Goal: Task Accomplishment & Management: Manage account settings

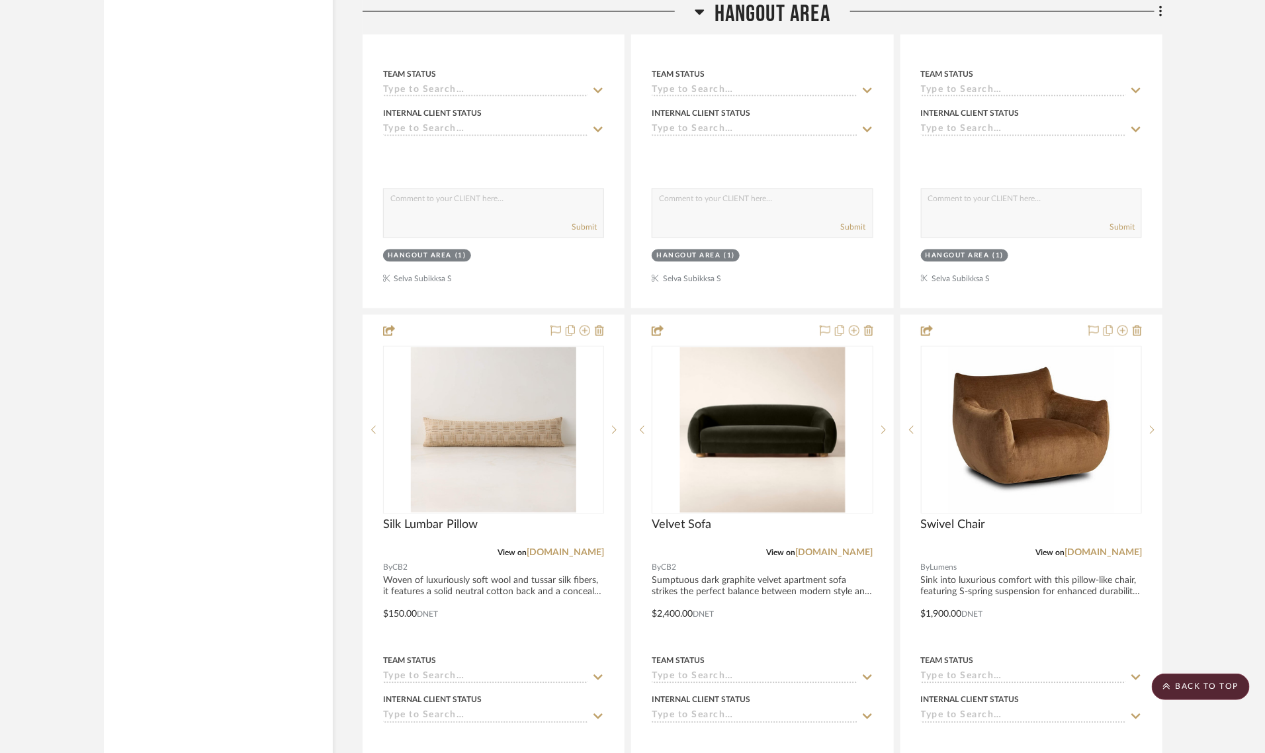
scroll to position [11494, 0]
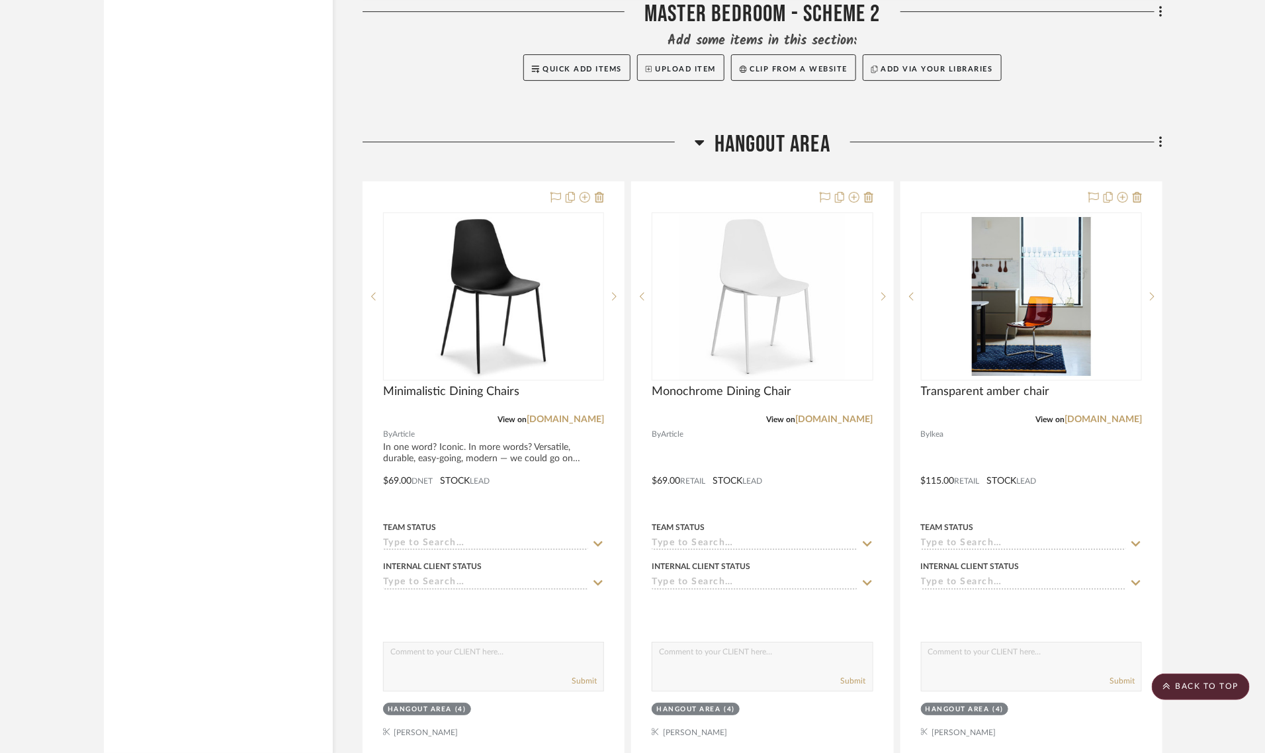
scroll to position [7194, 0]
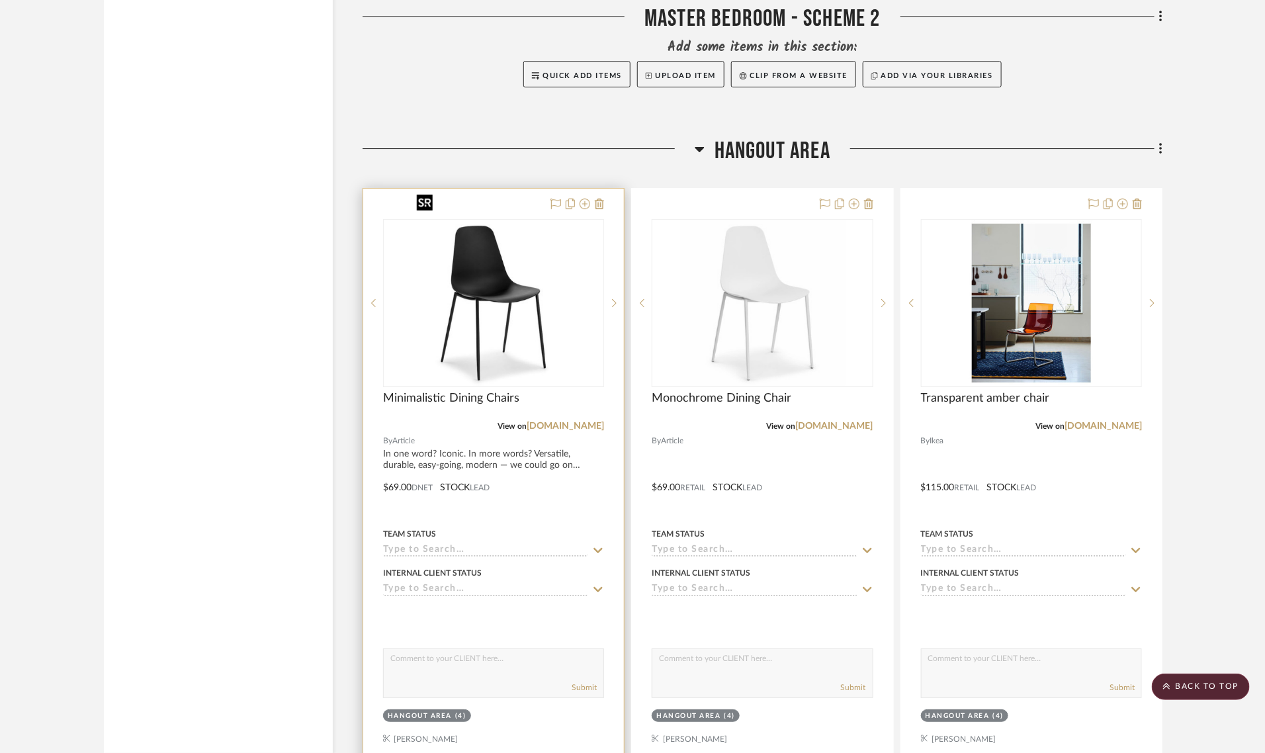
click at [484, 263] on img "0" at bounding box center [493, 302] width 165 height 165
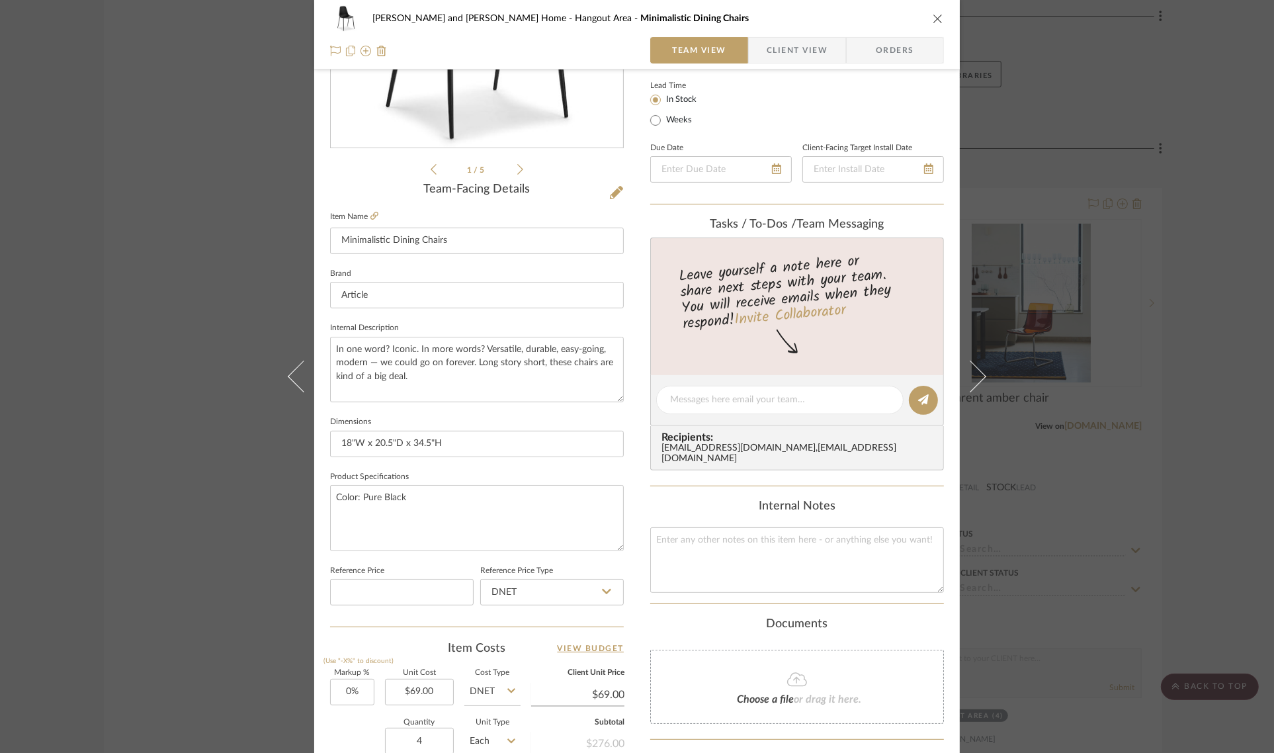
scroll to position [230, 0]
drag, startPoint x: 431, startPoint y: 381, endPoint x: 325, endPoint y: 345, distance: 111.9
click at [330, 345] on textarea "In one word? Iconic. In more words? Versatile, durable, easy-going, modern — we…" at bounding box center [477, 369] width 294 height 65
click at [506, 325] on fieldset "Internal Description In one word? Iconic. In more words? Versatile, durable, ea…" at bounding box center [477, 361] width 294 height 83
click at [1201, 357] on div "Sharika and Ashish Home Hangout Area Minimalistic Dining Chairs Team View Clien…" at bounding box center [637, 376] width 1274 height 753
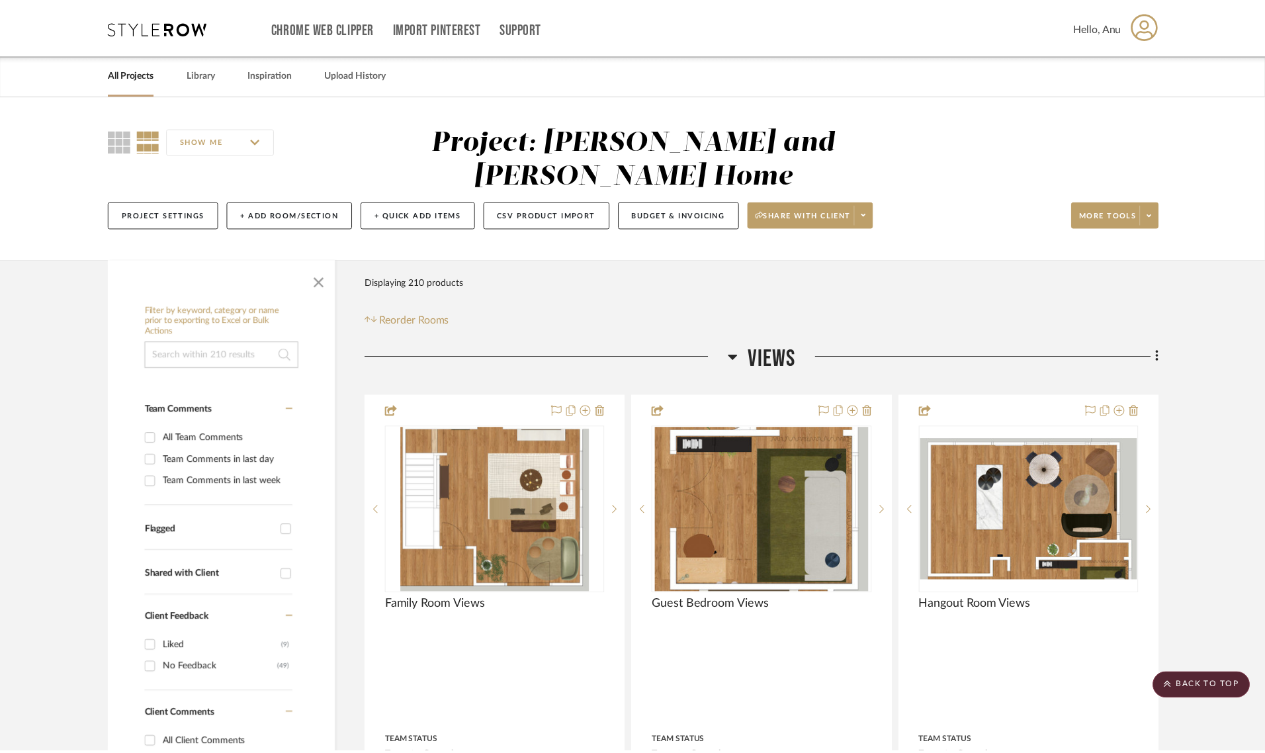
scroll to position [7194, 0]
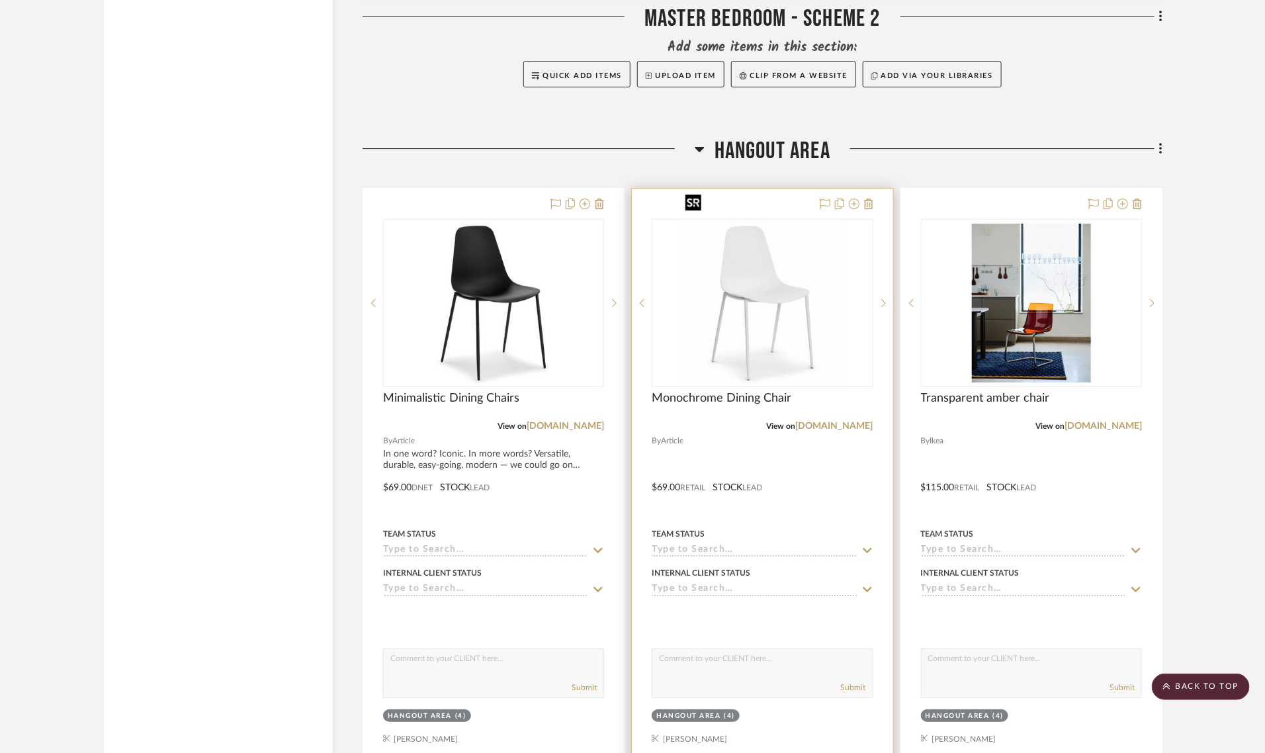
click at [699, 280] on img "0" at bounding box center [761, 302] width 165 height 165
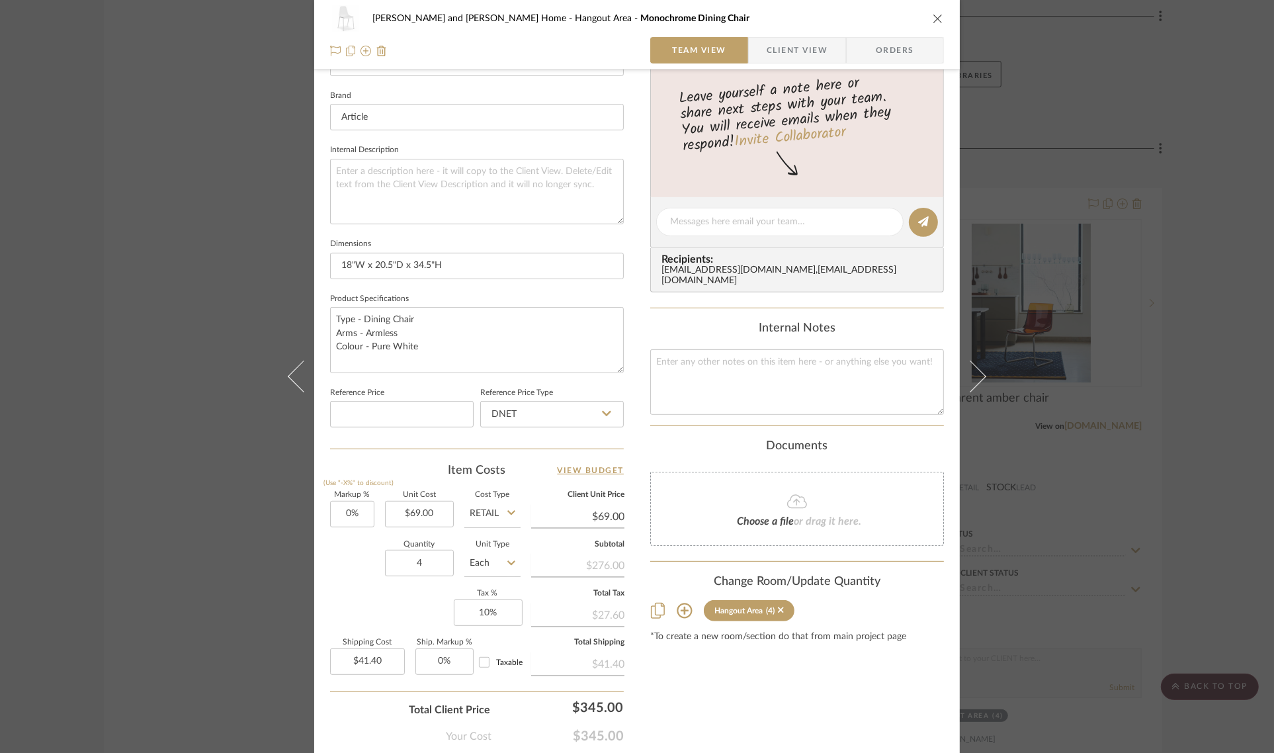
scroll to position [413, 0]
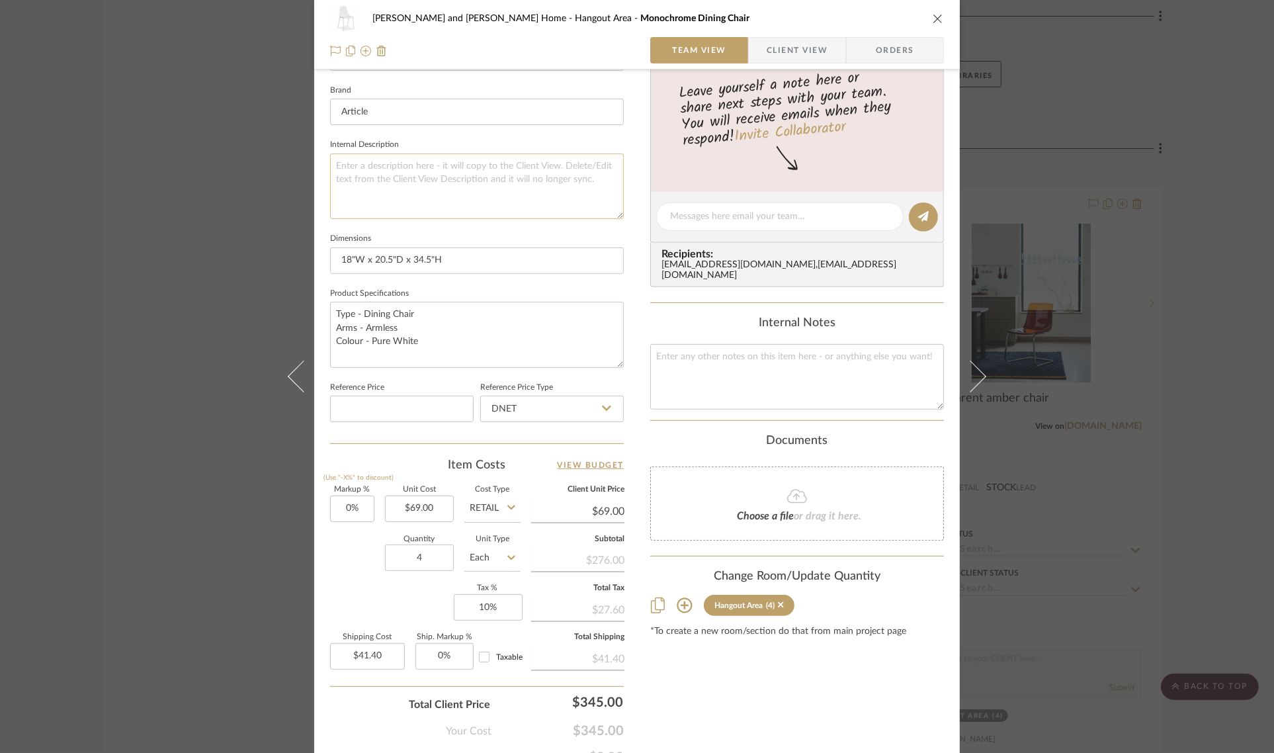
click at [365, 173] on textarea at bounding box center [477, 185] width 294 height 65
paste textarea "In one word? Iconic. In more words? Versatile, durable, easy-going, modern — we…"
type textarea "In one word? Iconic. In more words? Versatile, durable, easy-going, modern — we…"
click at [529, 224] on sr-form-field "Internal Description In one word? Iconic. In more words? Versatile, durable, ea…" at bounding box center [477, 183] width 294 height 94
click at [791, 679] on div "Content here copies to Client View - confirm visibility there. Show in Client D…" at bounding box center [797, 221] width 294 height 1089
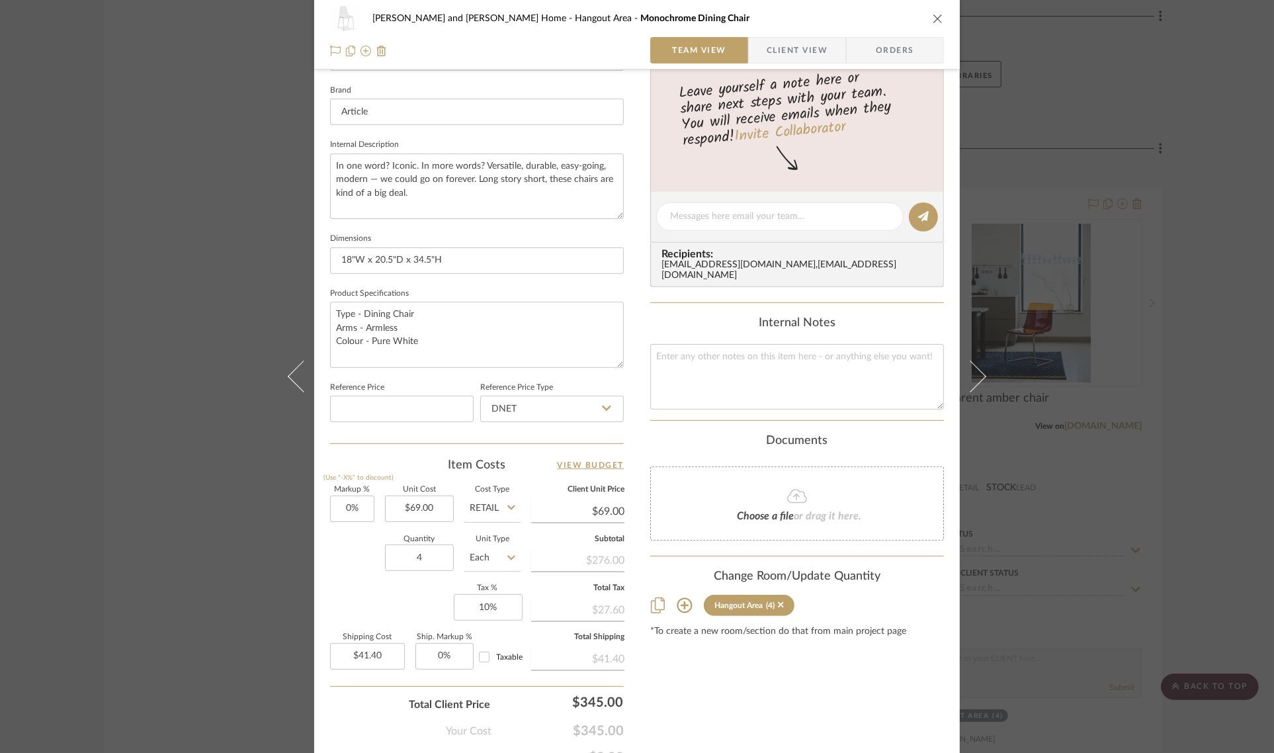
click at [1195, 349] on div "Sharika and Ashish Home Hangout Area Monochrome Dining Chair Team View Client V…" at bounding box center [637, 376] width 1274 height 753
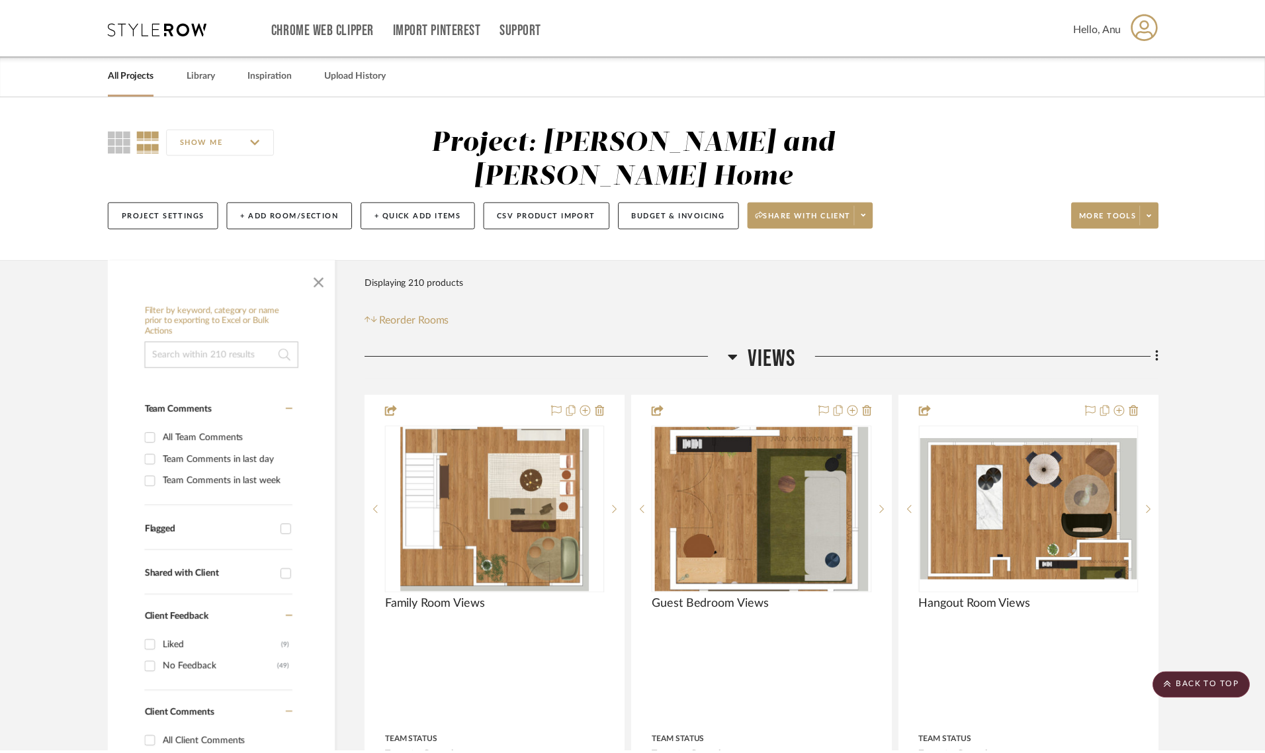
scroll to position [7194, 0]
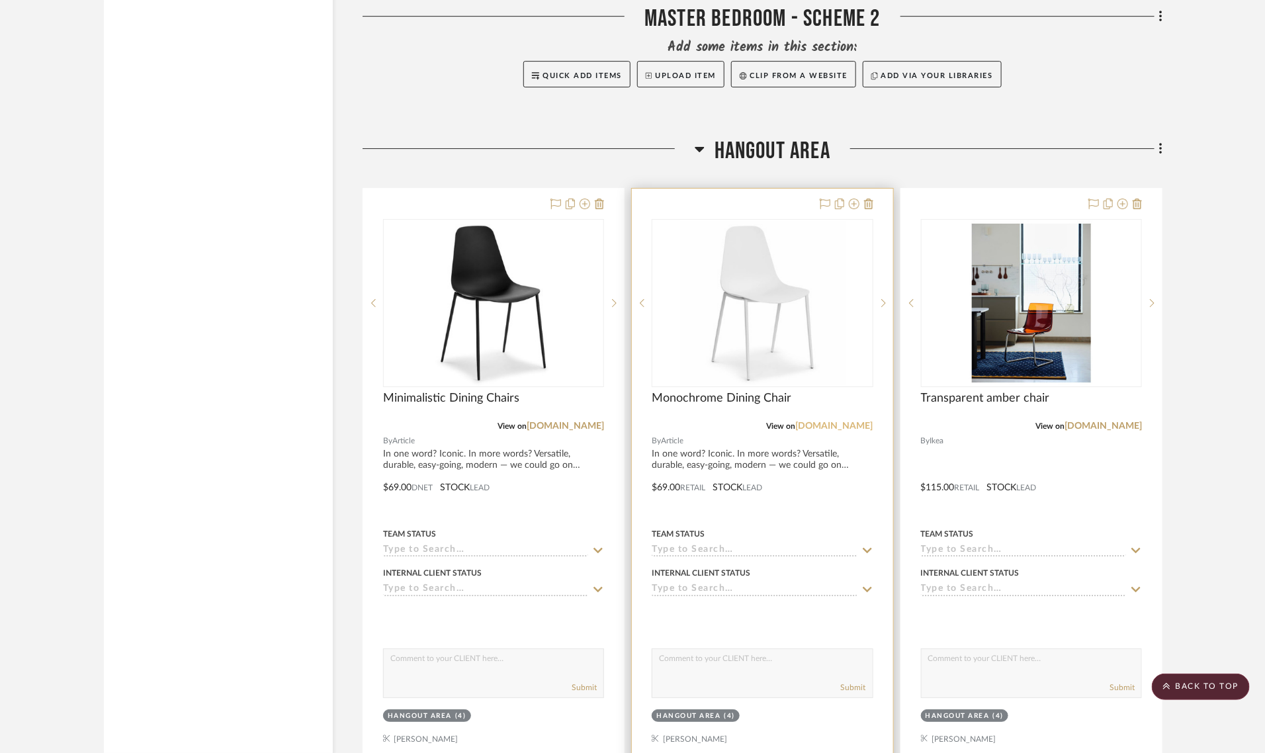
click at [850, 421] on link "[DOMAIN_NAME]" at bounding box center [834, 425] width 77 height 9
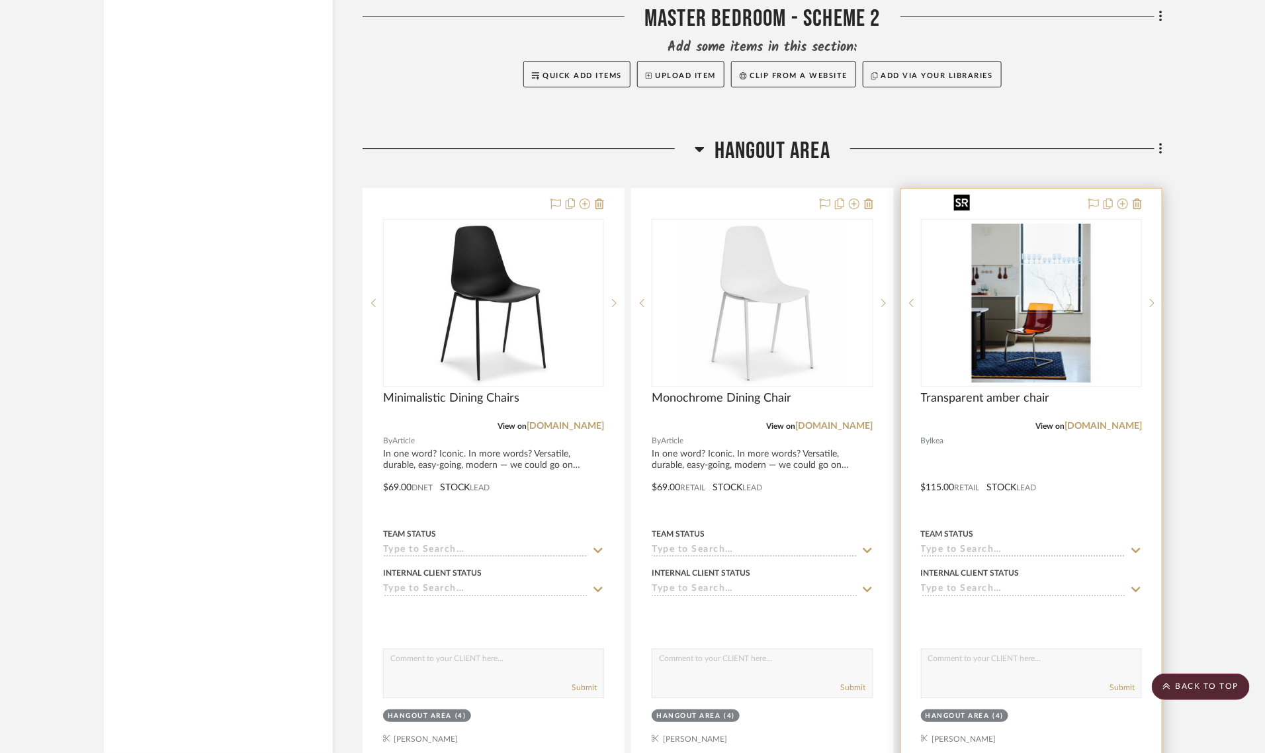
click at [1065, 290] on img "0" at bounding box center [1031, 302] width 165 height 165
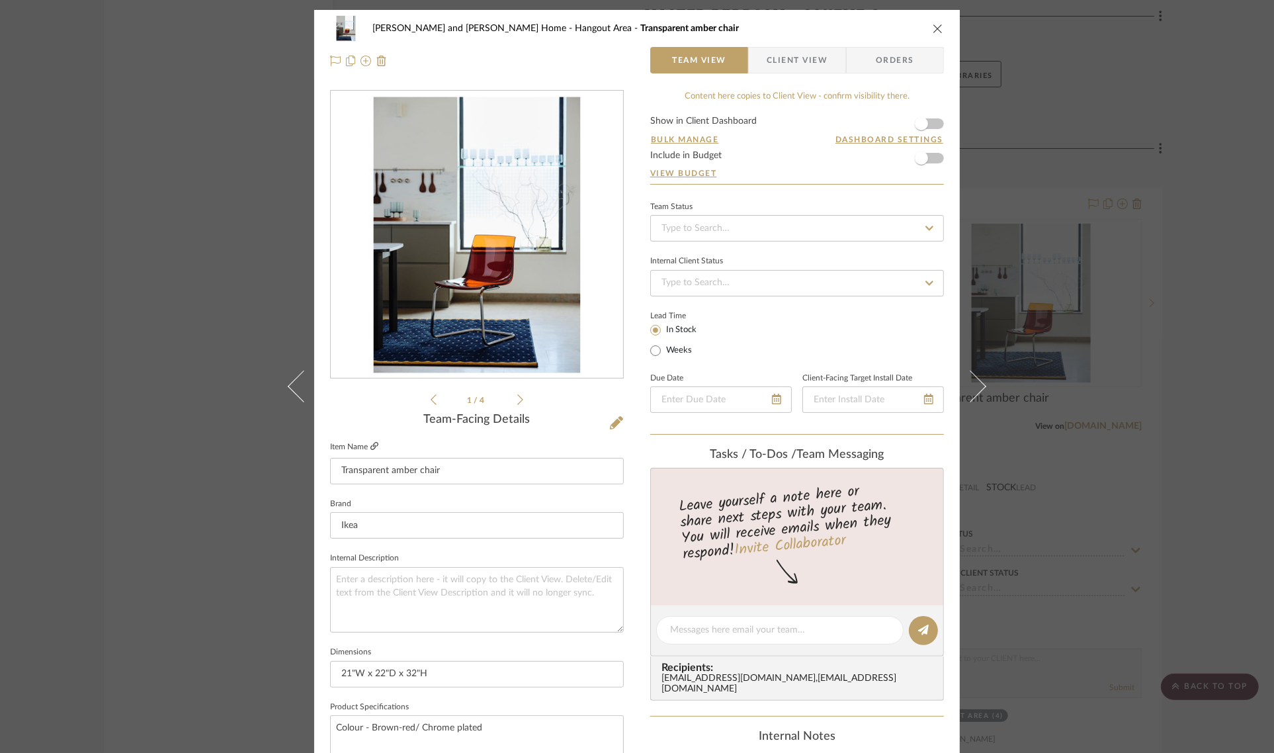
click at [370, 445] on icon at bounding box center [374, 446] width 8 height 8
click at [1236, 309] on div "Sharika and Ashish Home Hangout Area Transparent amber chair Team View Client V…" at bounding box center [637, 376] width 1274 height 753
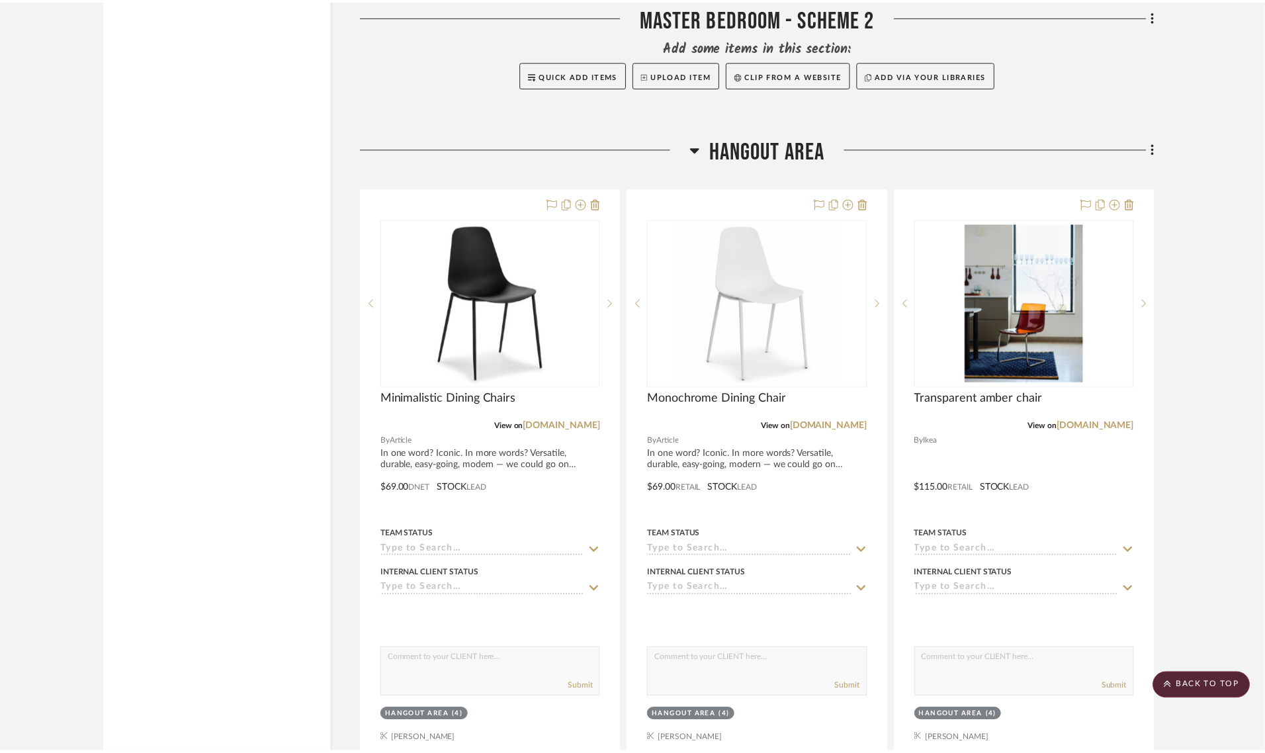
scroll to position [7194, 0]
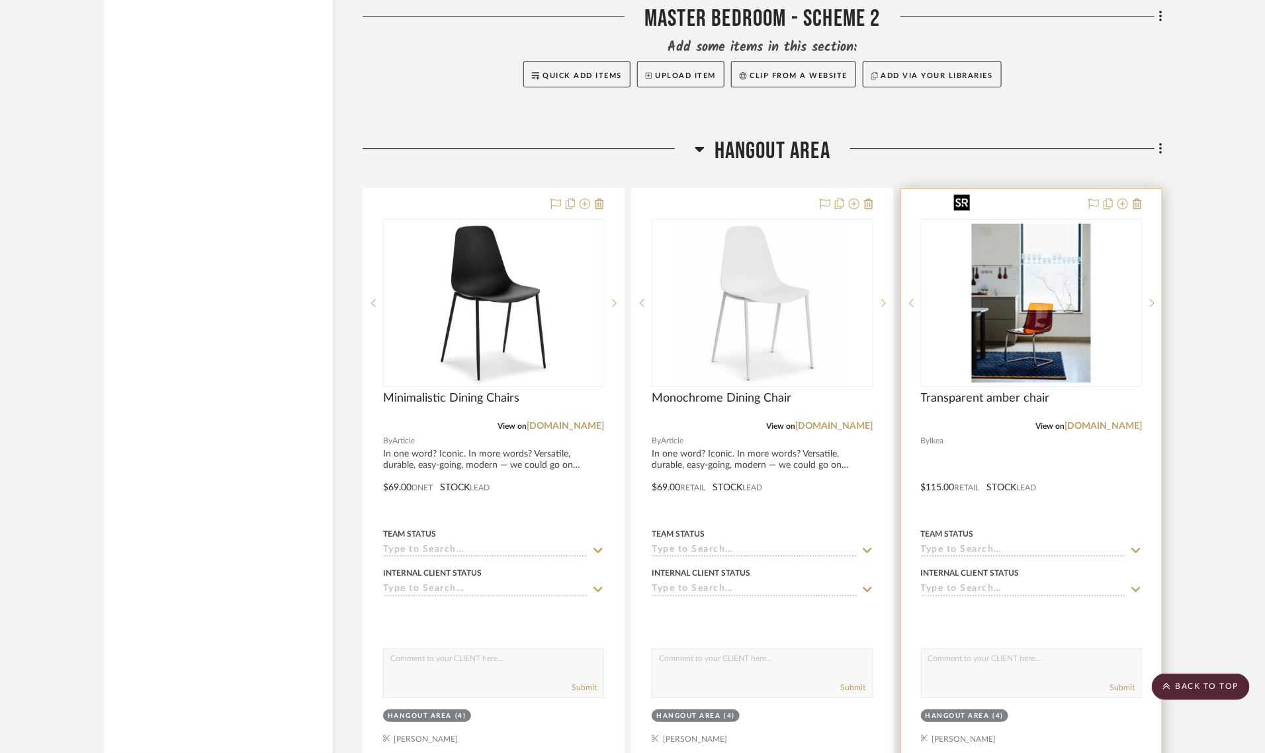
click at [1023, 301] on img "0" at bounding box center [1031, 302] width 165 height 165
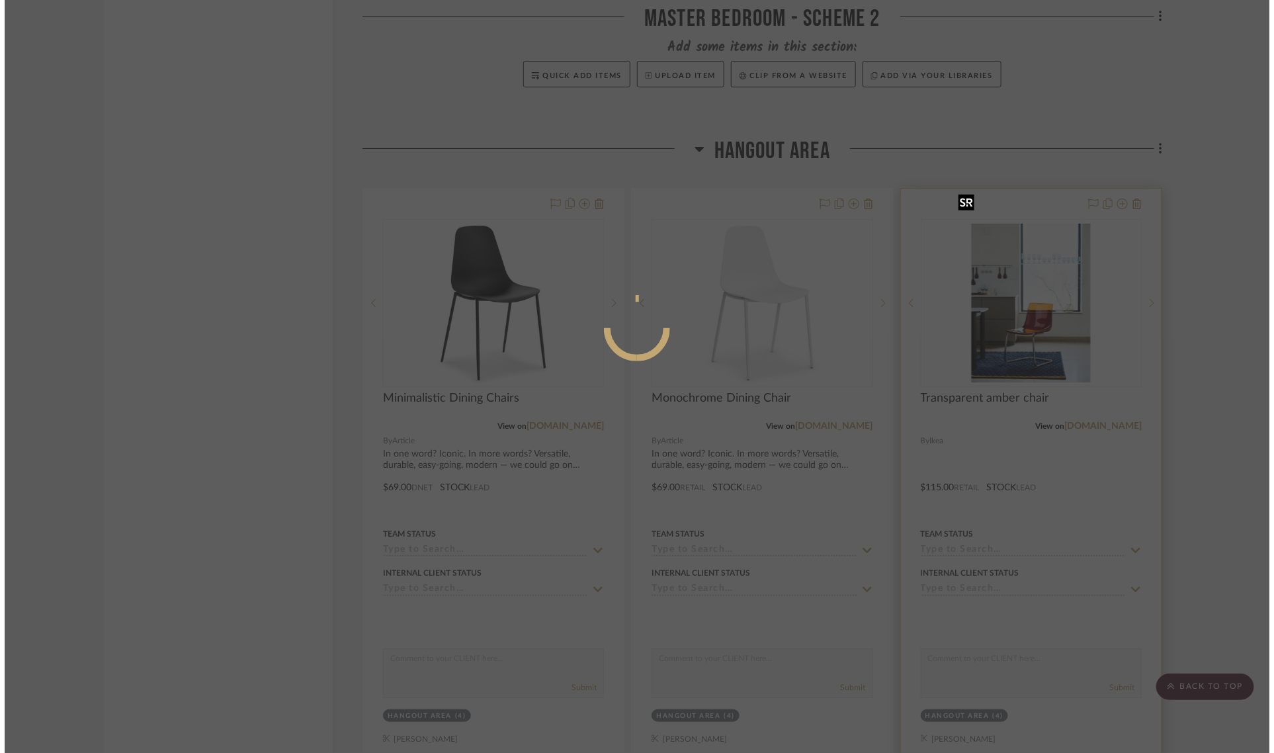
scroll to position [0, 0]
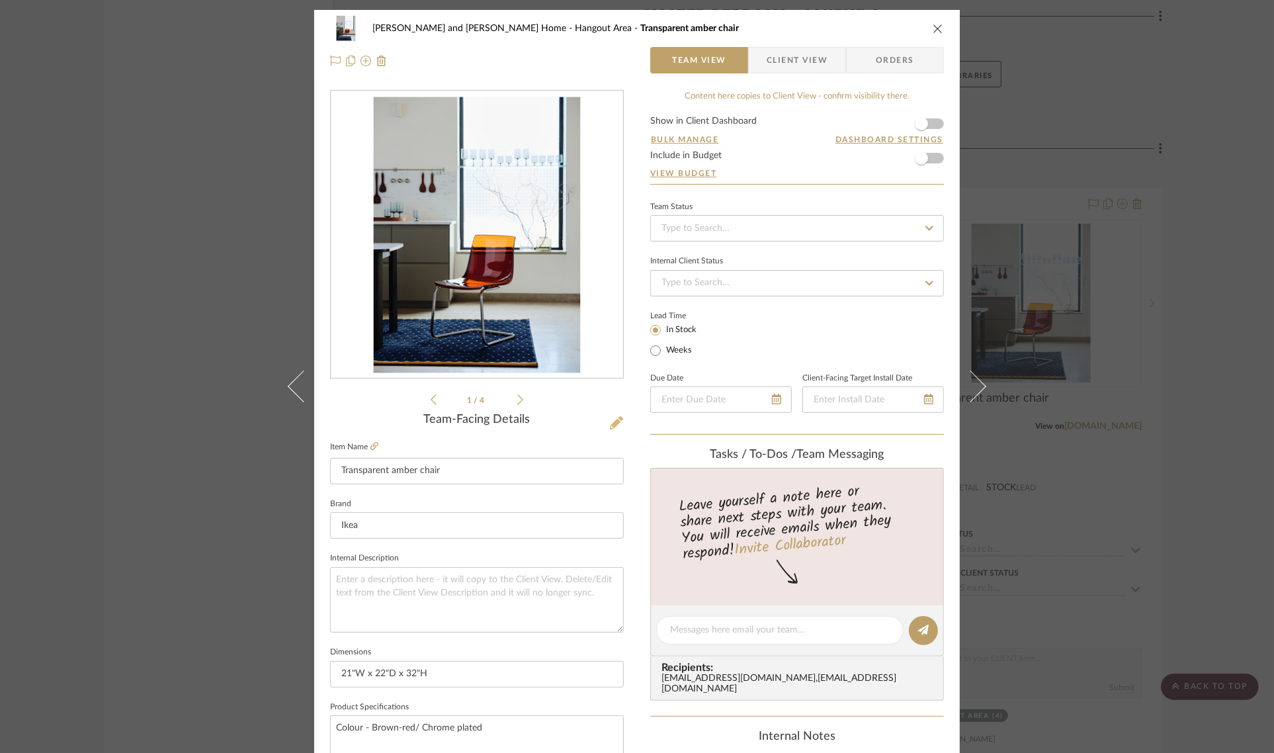
click at [614, 417] on icon at bounding box center [616, 422] width 13 height 13
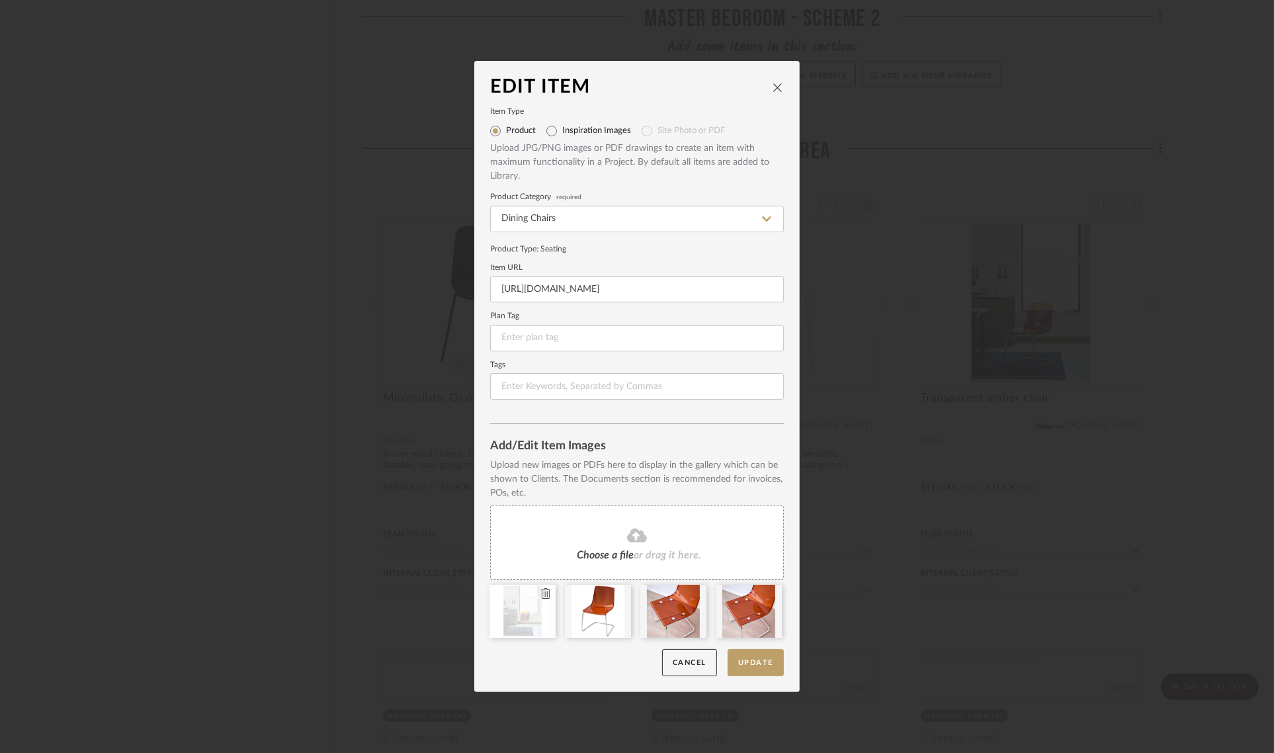
click at [541, 589] on icon at bounding box center [545, 593] width 9 height 11
click at [667, 553] on span "or drag it here." at bounding box center [667, 555] width 67 height 11
click at [758, 658] on button "Update" at bounding box center [756, 662] width 56 height 27
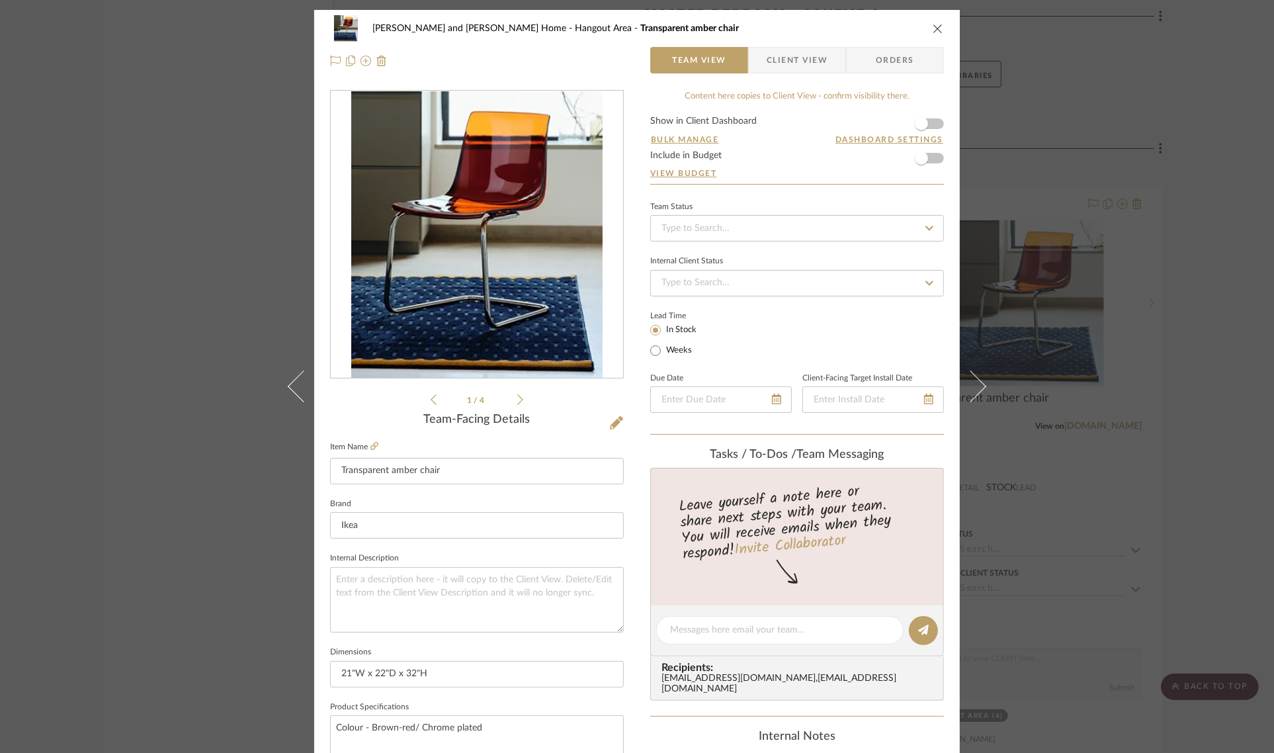
click at [1193, 381] on div "Sharika and Ashish Home Hangout Area Transparent amber chair Team View Client V…" at bounding box center [637, 376] width 1274 height 753
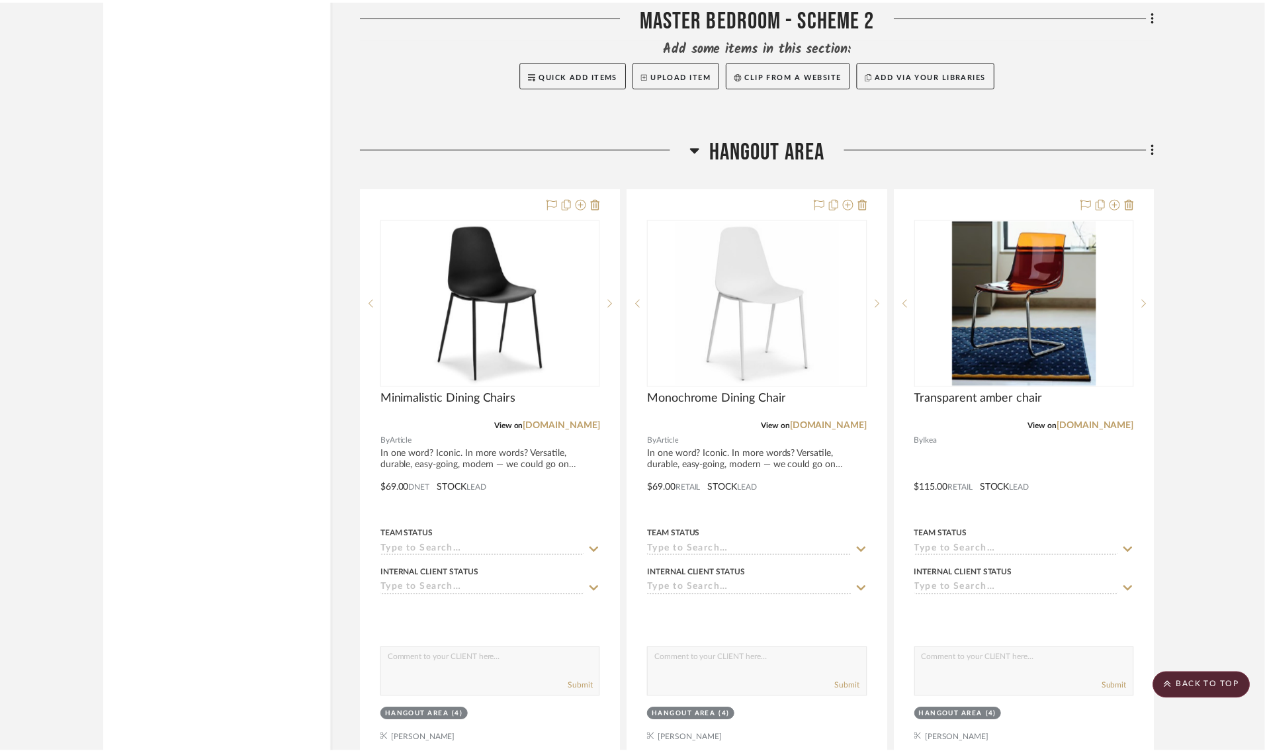
scroll to position [7194, 0]
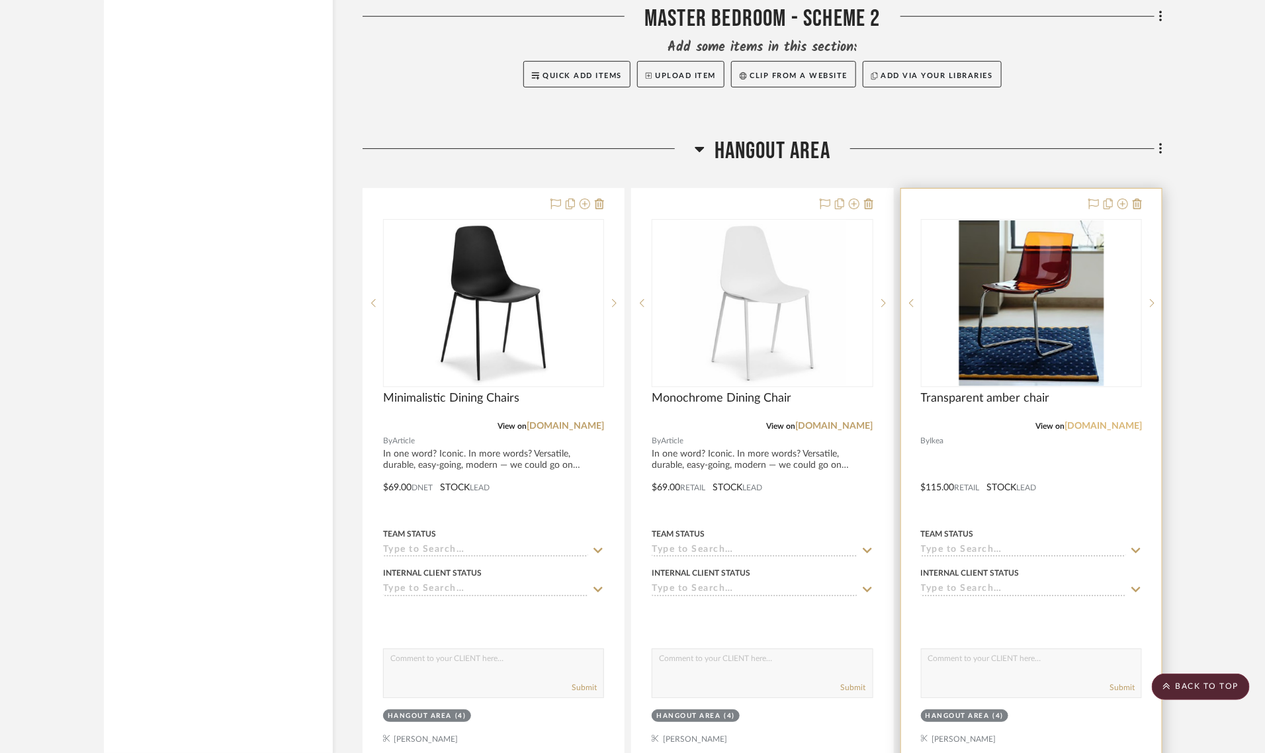
click at [1135, 421] on link "[DOMAIN_NAME]" at bounding box center [1102, 425] width 77 height 9
click at [1010, 334] on img "0" at bounding box center [1031, 302] width 145 height 165
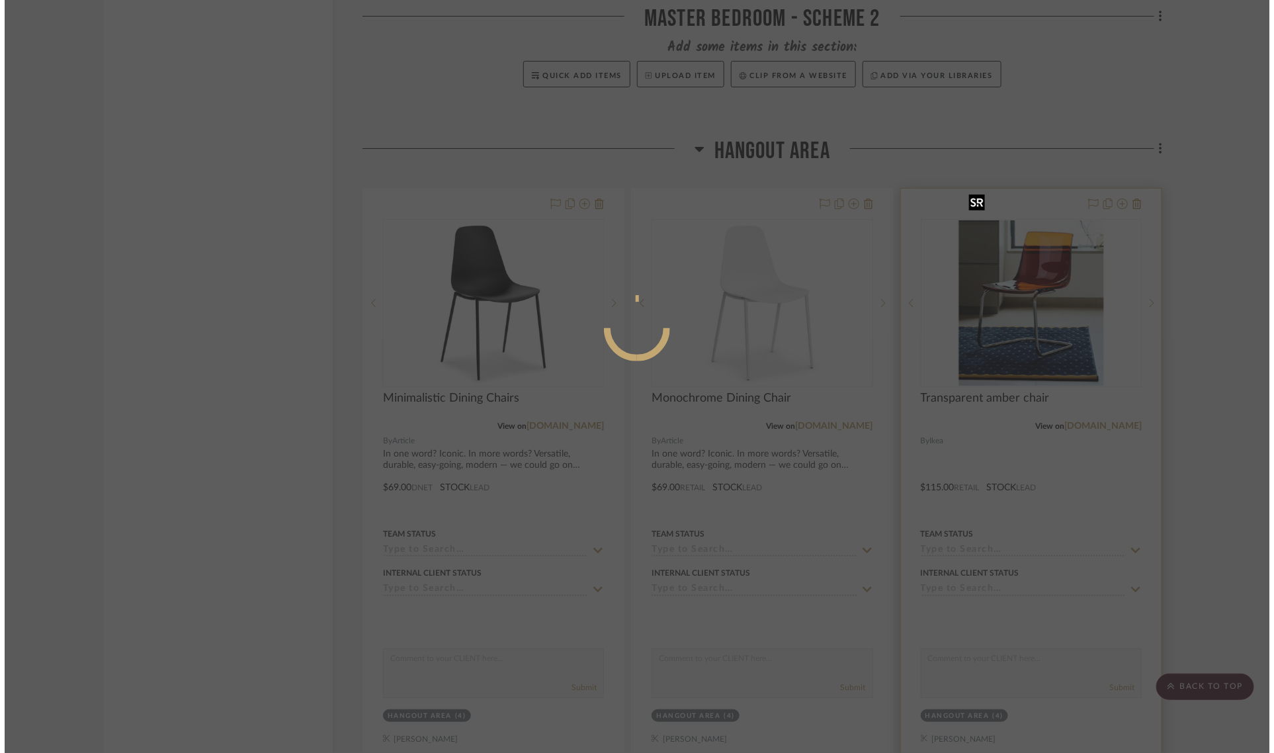
scroll to position [0, 0]
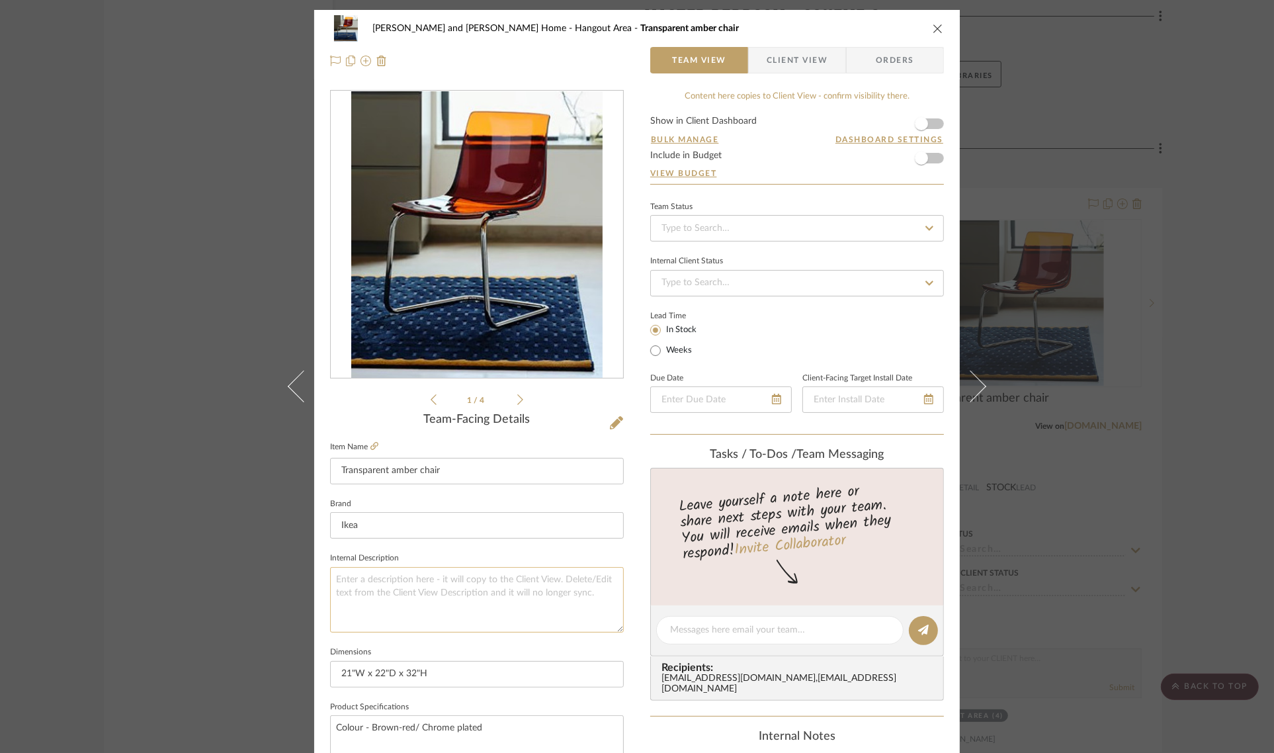
click at [374, 579] on textarea at bounding box center [477, 599] width 294 height 65
paste textarea "A transparent chair that mirrors its surroundings. It picks up the colors of th…"
type textarea "A transparent chair that mirrors its surroundings. It picks up the colors of th…"
click at [470, 550] on fieldset "Internal Description A transparent chair that mirrors its surroundings. It pick…" at bounding box center [477, 590] width 294 height 83
click at [1194, 497] on div "Sharika and Ashish Home Hangout Area Transparent amber chair Team View Client V…" at bounding box center [637, 376] width 1274 height 753
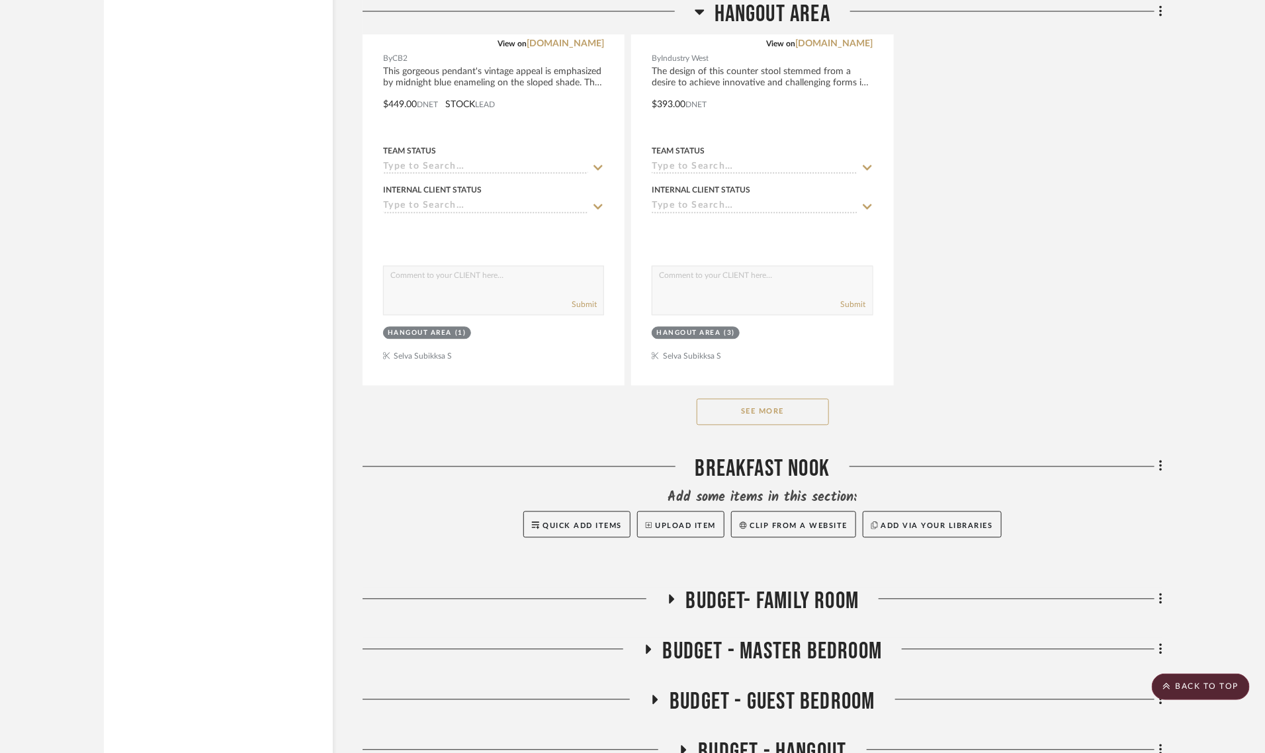
scroll to position [8765, 0]
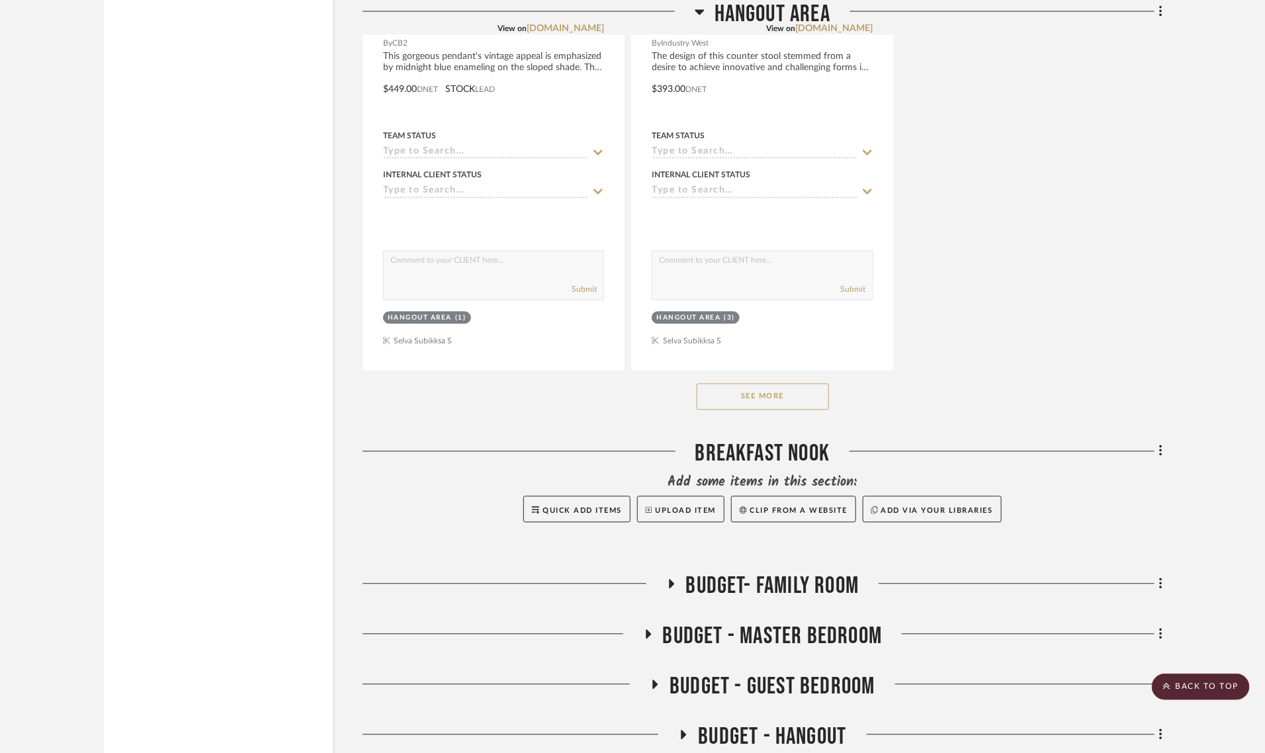
click at [759, 384] on button "See More" at bounding box center [763, 397] width 132 height 26
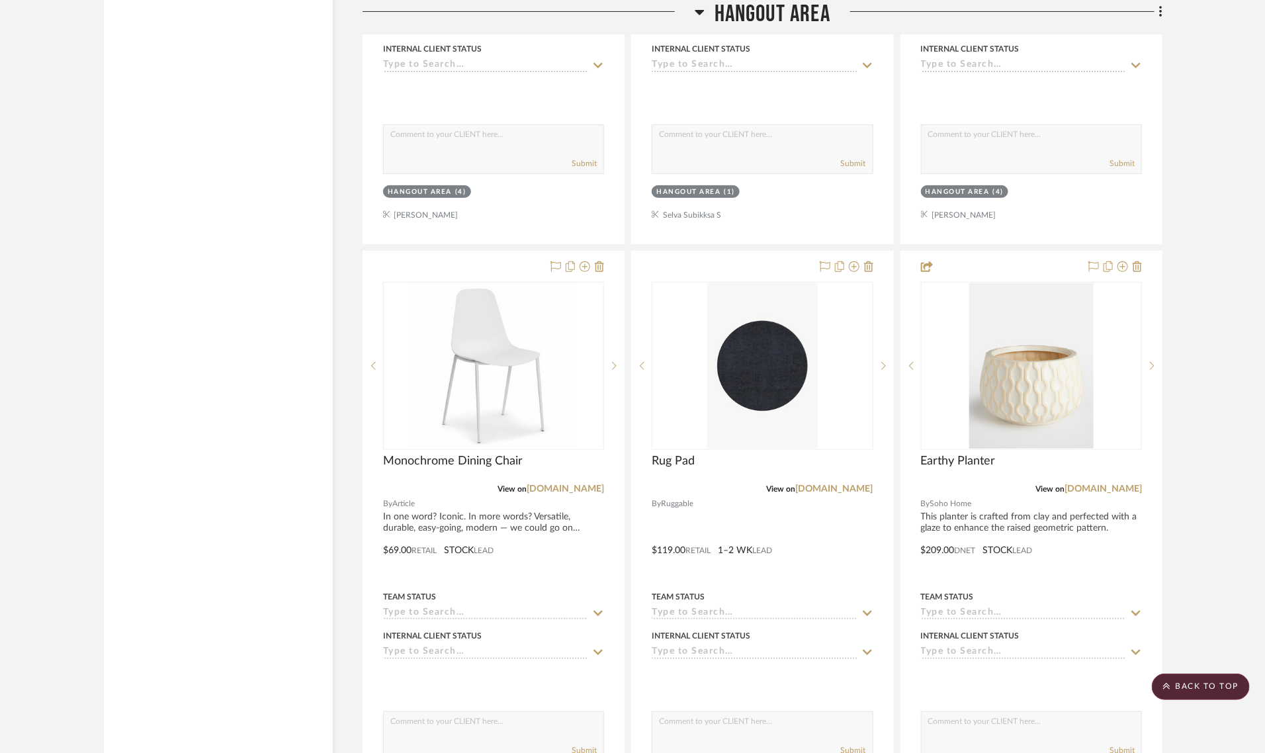
scroll to position [7773, 0]
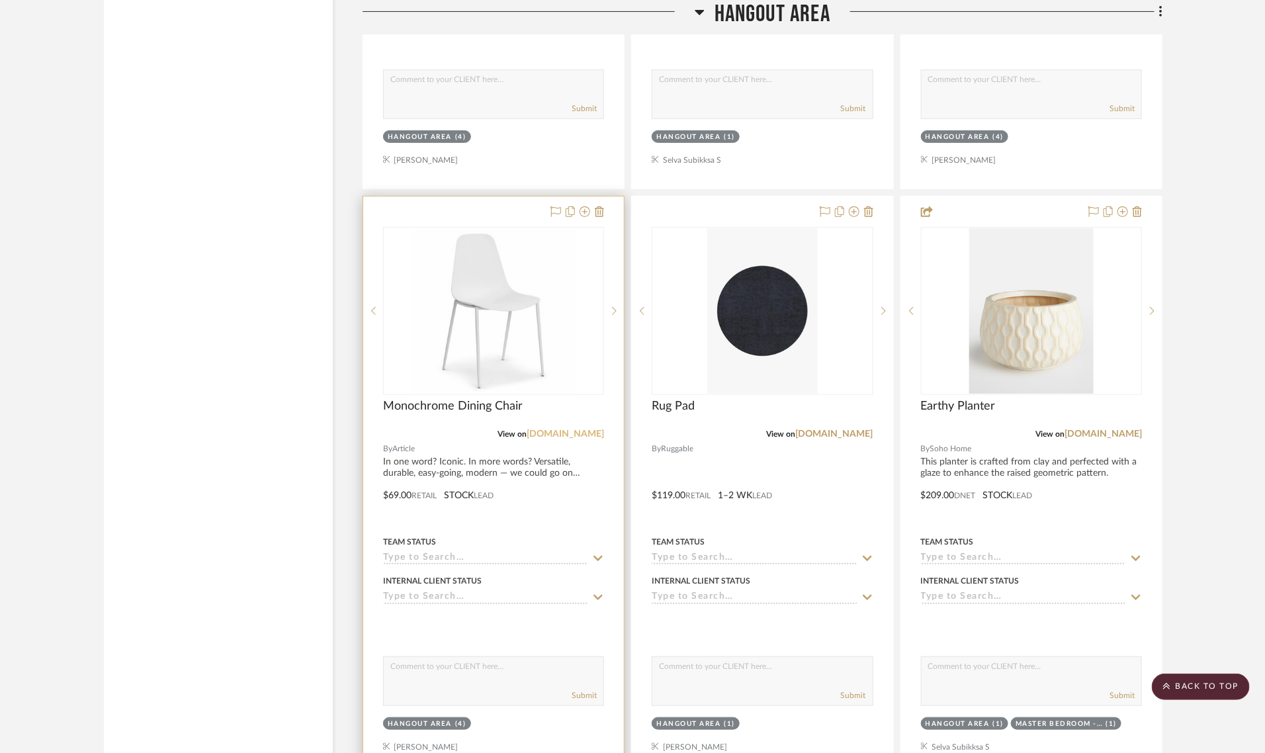
click at [579, 429] on link "[DOMAIN_NAME]" at bounding box center [565, 433] width 77 height 9
click at [587, 429] on link "[DOMAIN_NAME]" at bounding box center [565, 433] width 77 height 9
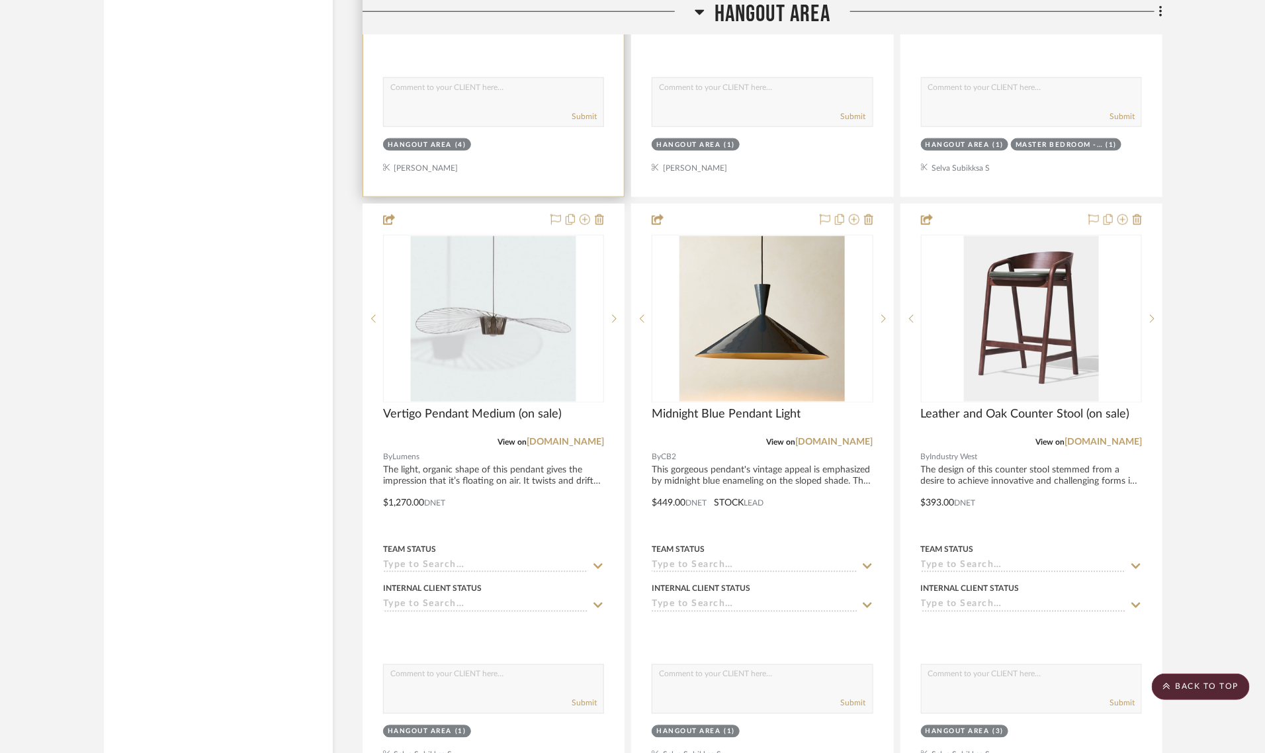
scroll to position [8517, 0]
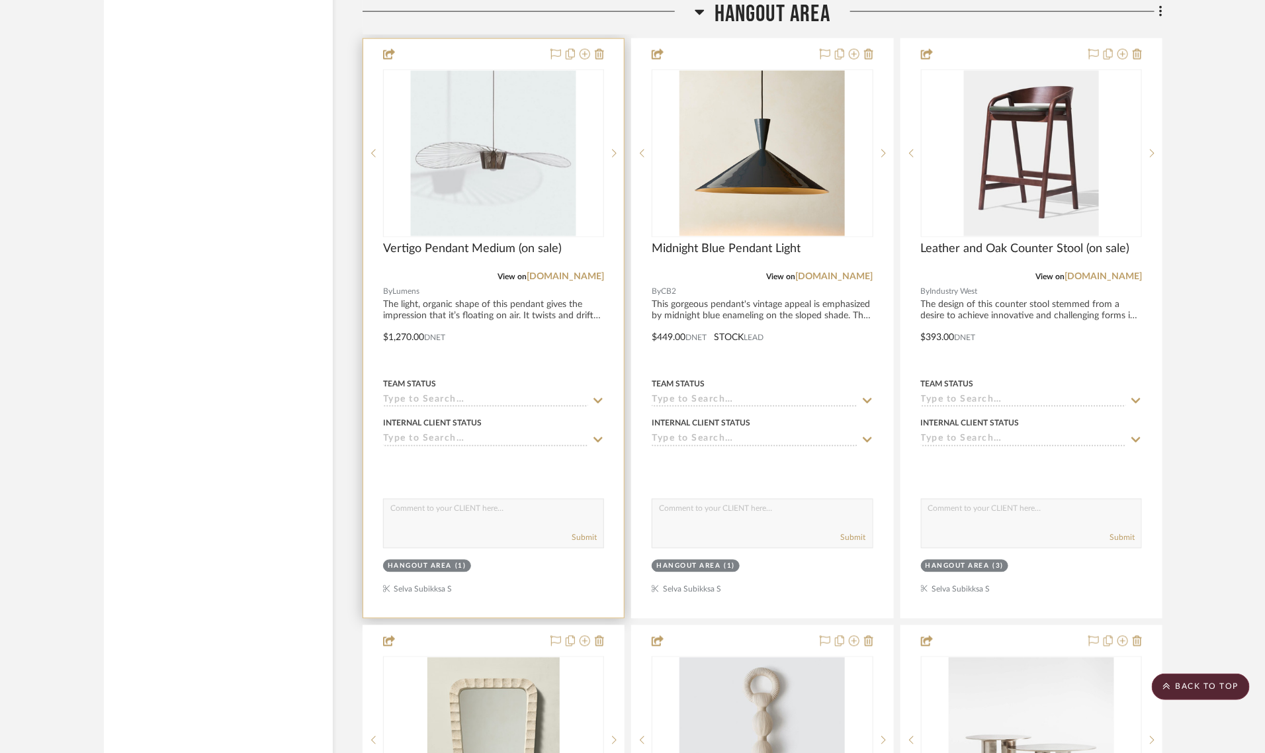
click at [404, 303] on div at bounding box center [493, 328] width 261 height 579
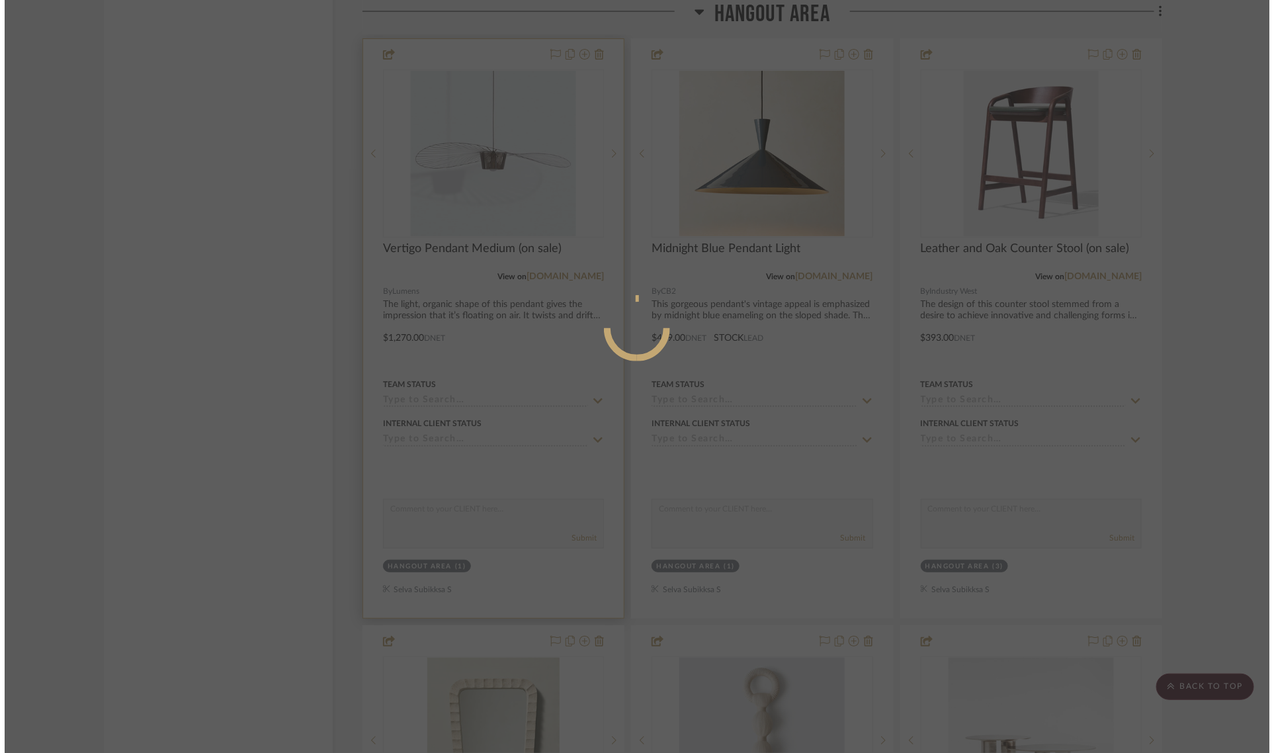
scroll to position [0, 0]
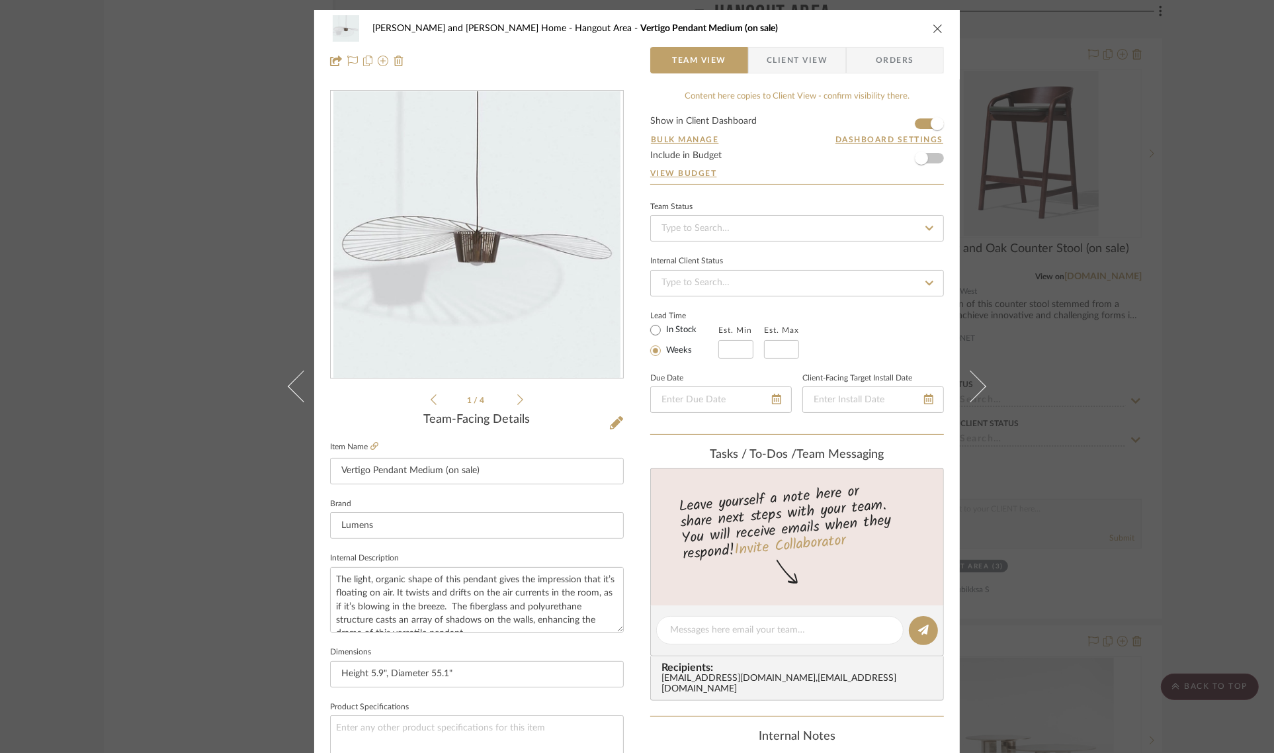
click at [173, 365] on div "Sharika and Ashish Home Hangout Area Vertigo Pendant Medium (on sale) Team View…" at bounding box center [637, 376] width 1274 height 753
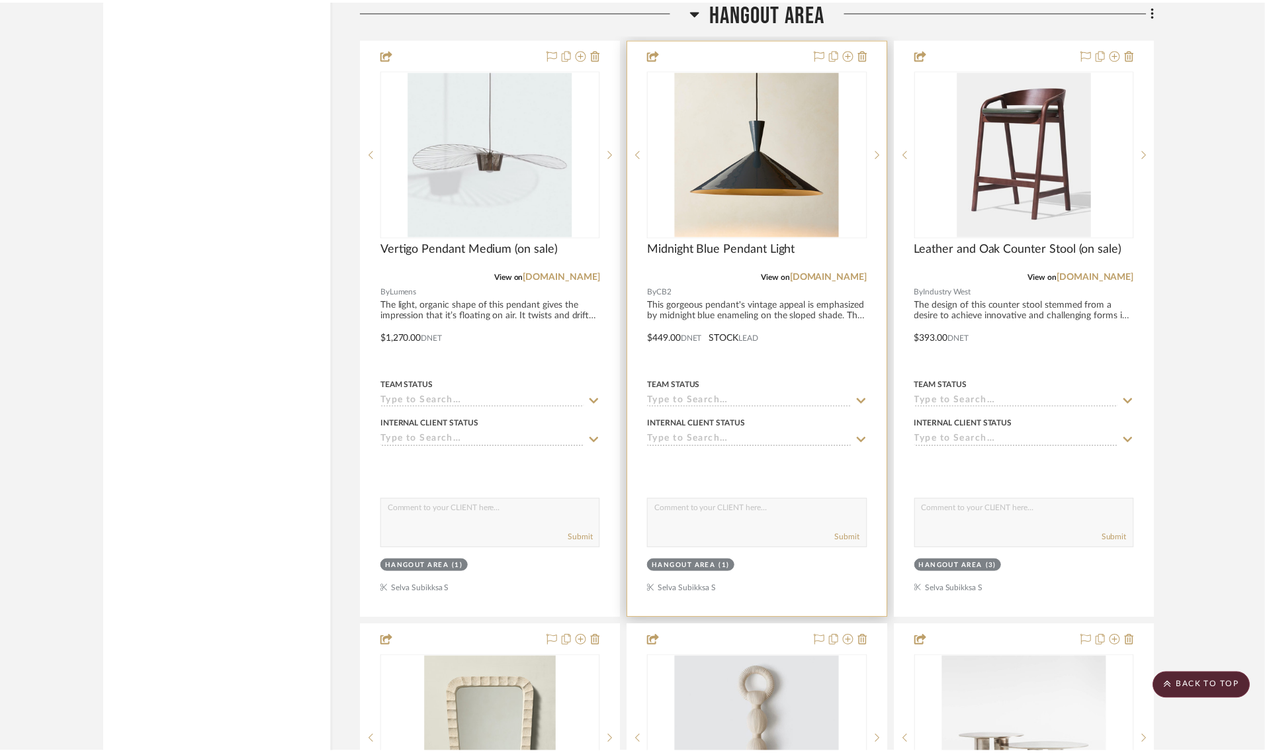
scroll to position [8517, 0]
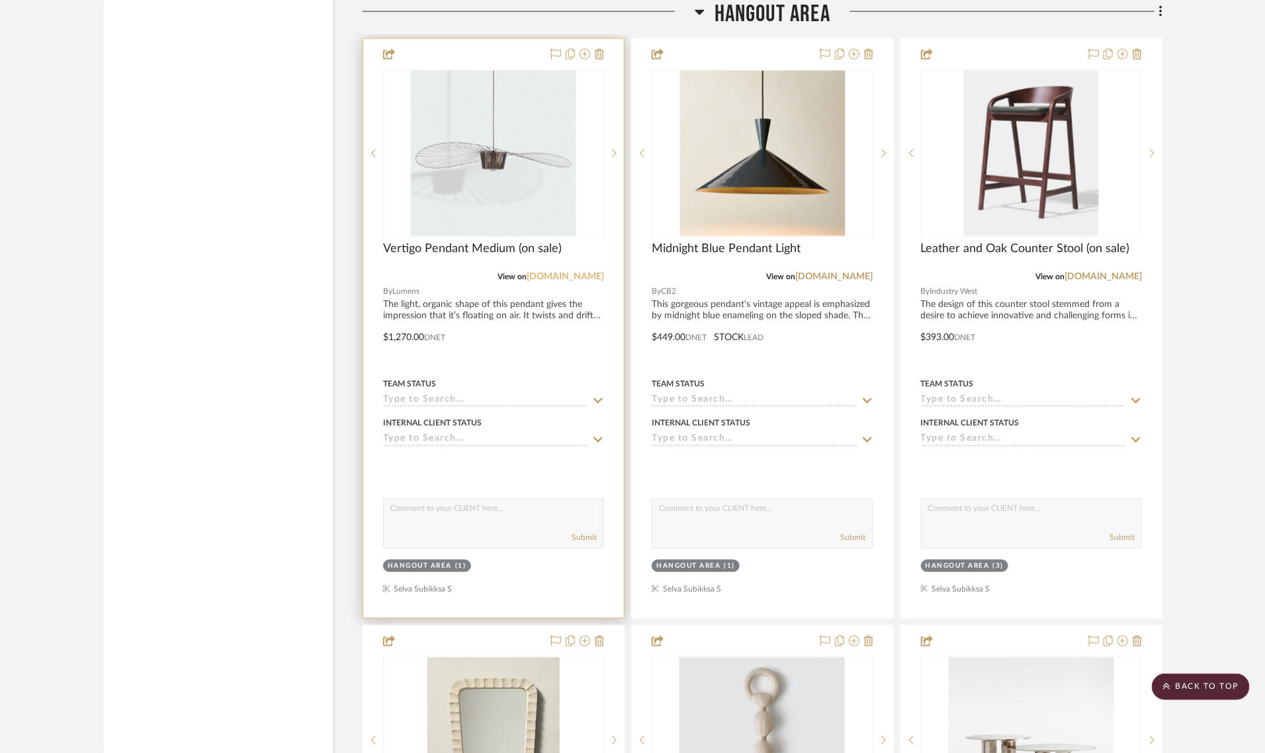
click at [570, 272] on link "[DOMAIN_NAME]" at bounding box center [565, 276] width 77 height 9
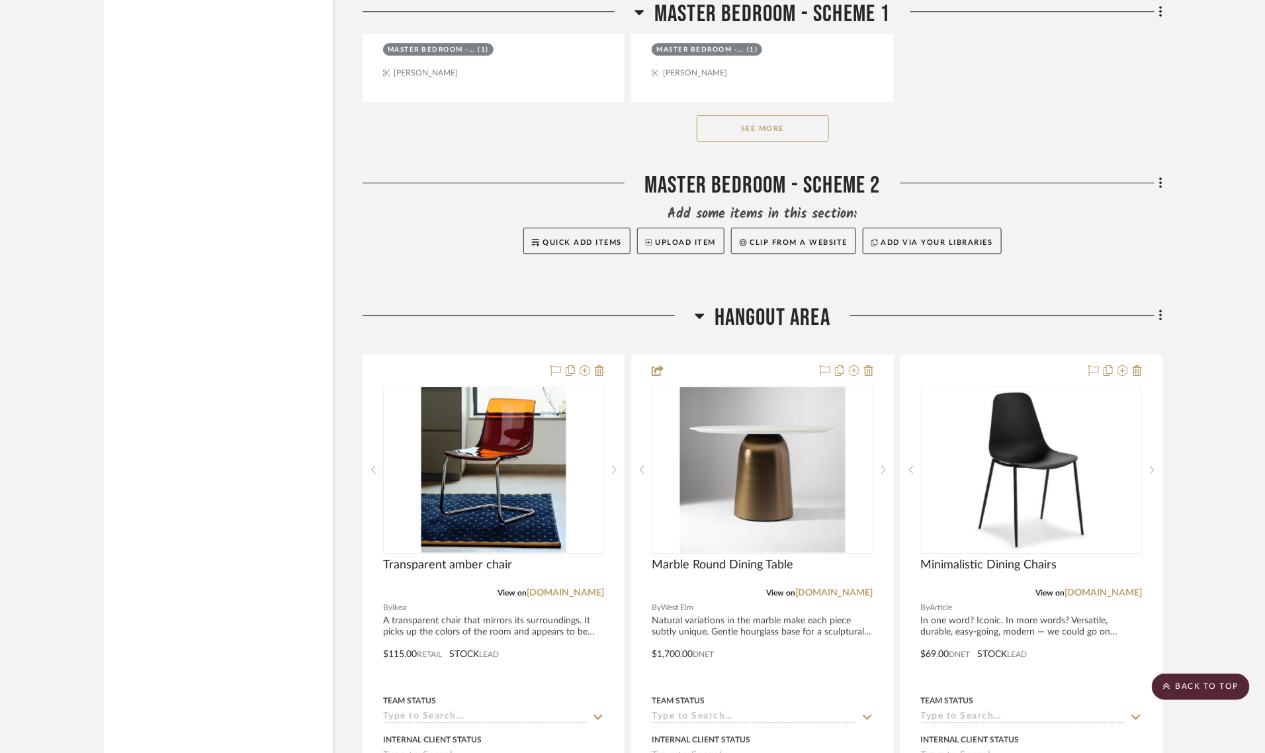
scroll to position [7029, 0]
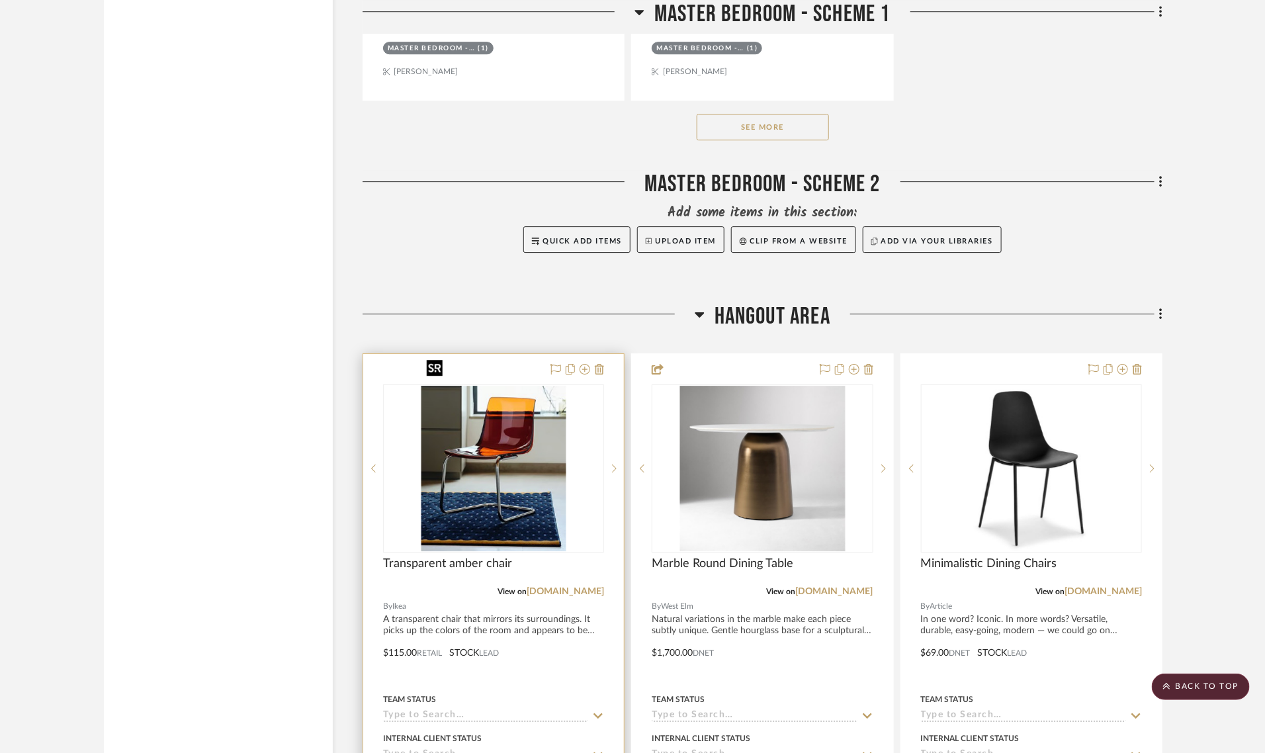
click at [511, 429] on img "0" at bounding box center [493, 468] width 145 height 165
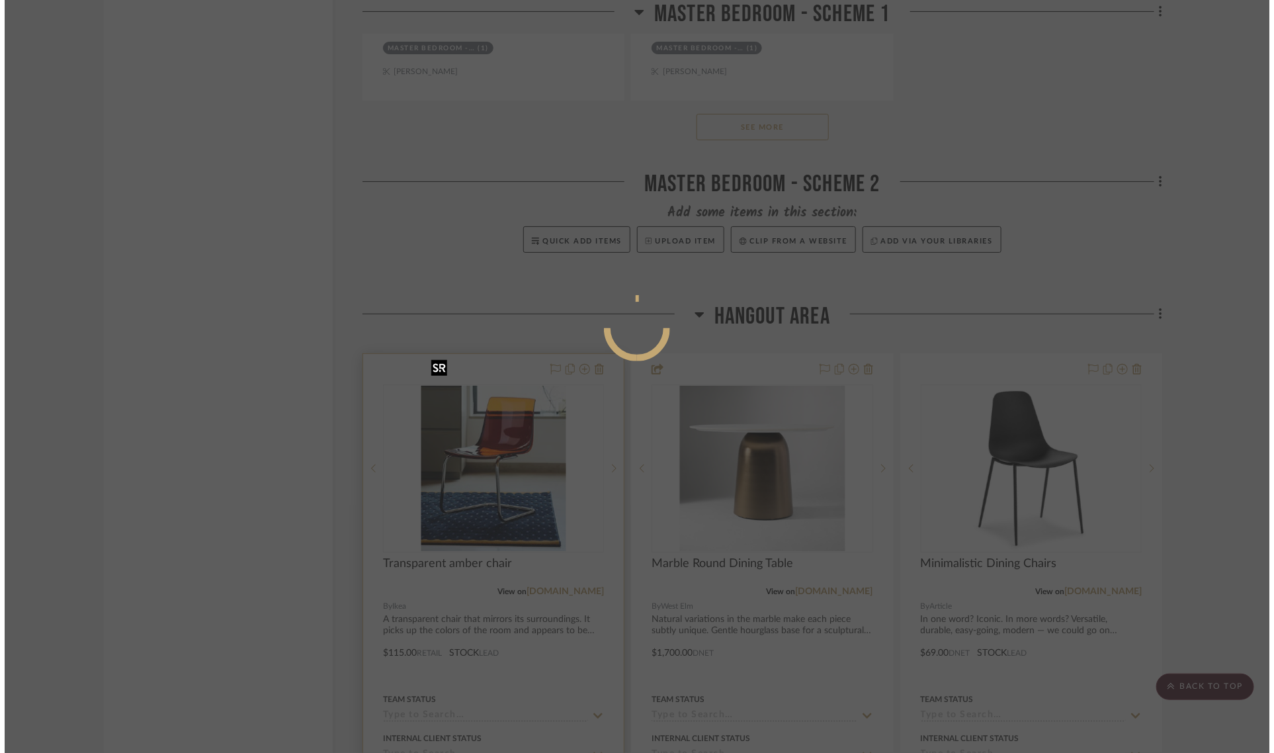
scroll to position [0, 0]
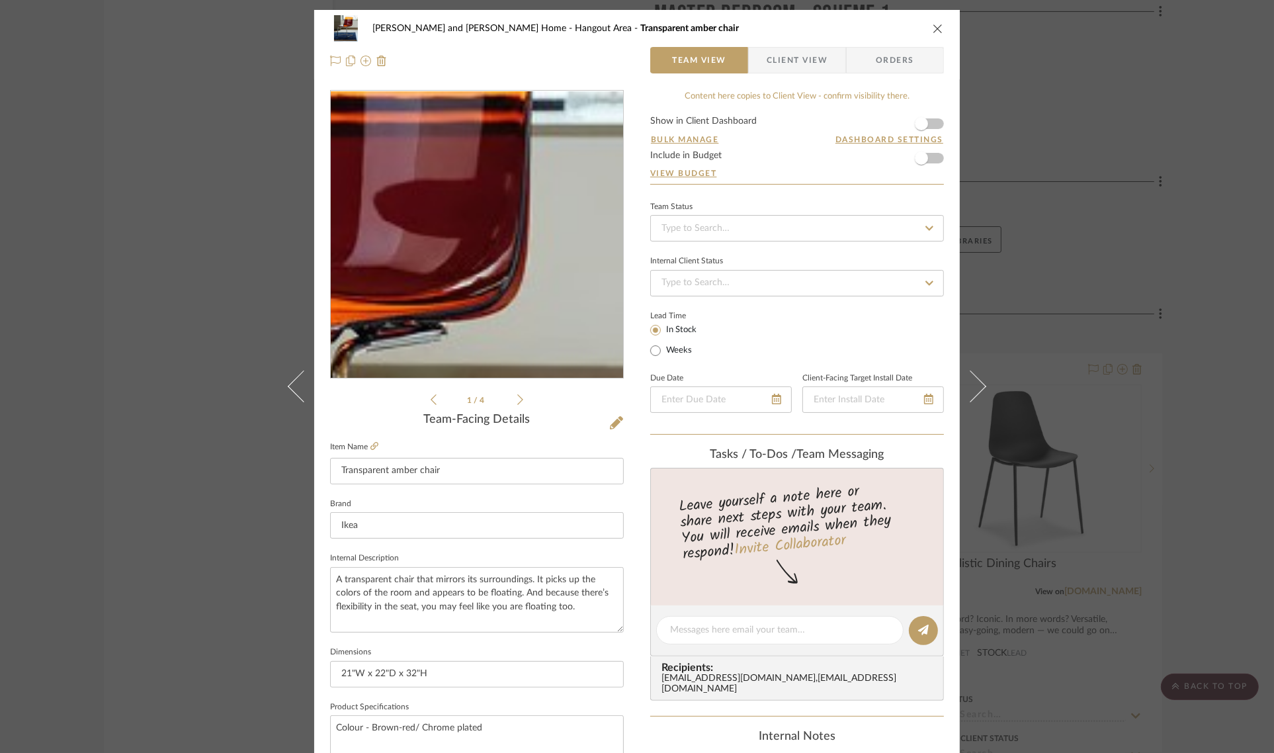
click at [525, 182] on img "0" at bounding box center [477, 234] width 252 height 287
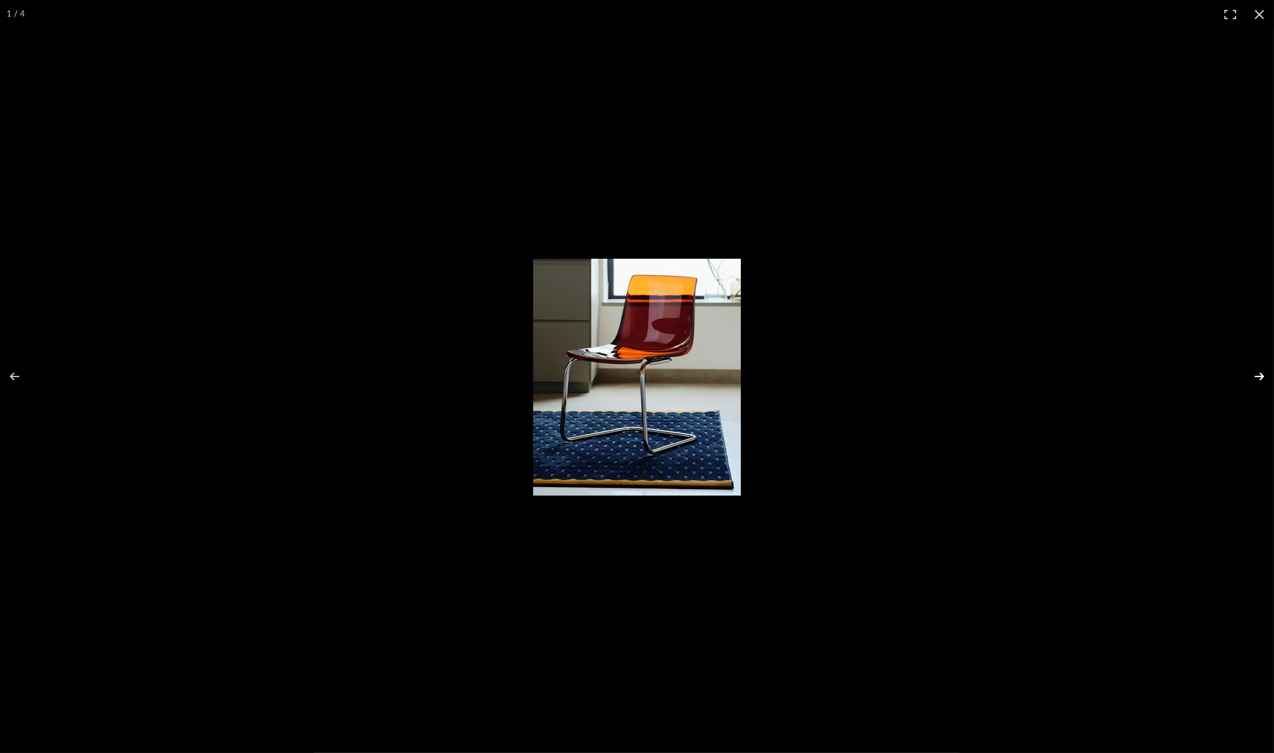
click at [1261, 379] on button at bounding box center [1251, 376] width 46 height 66
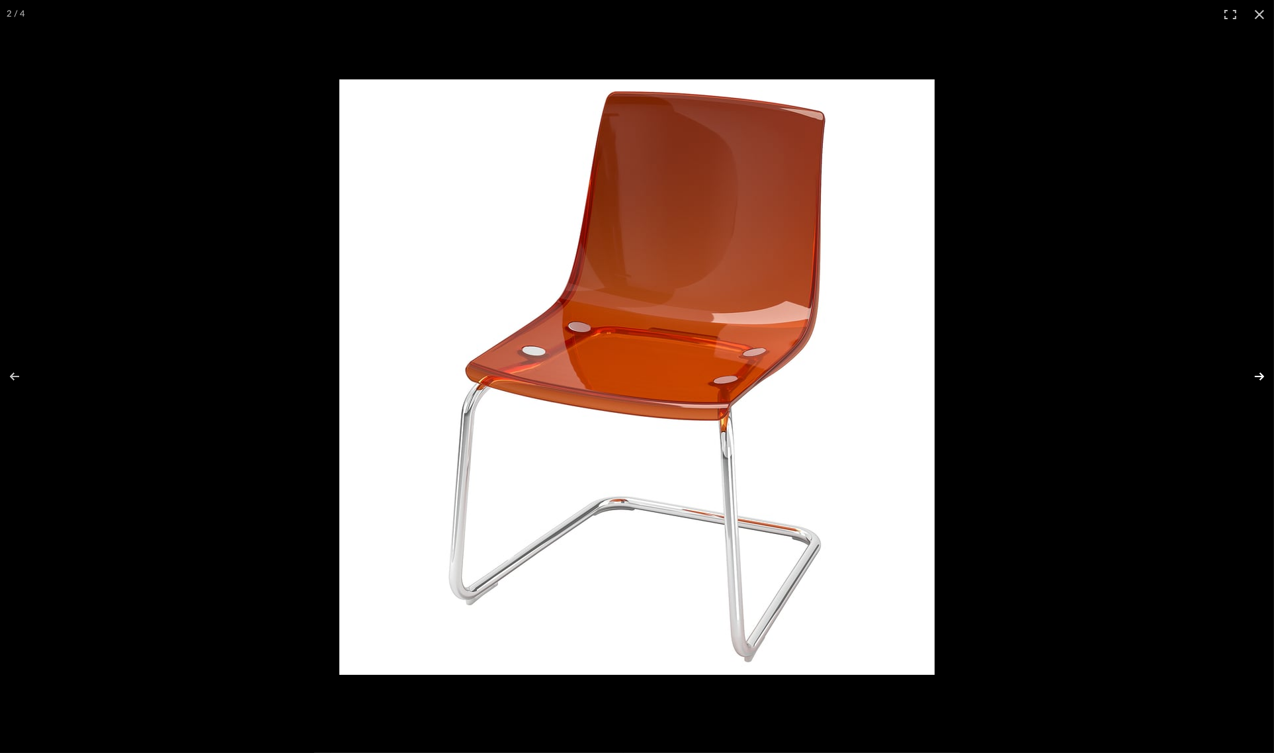
click at [1261, 379] on button at bounding box center [1251, 376] width 46 height 66
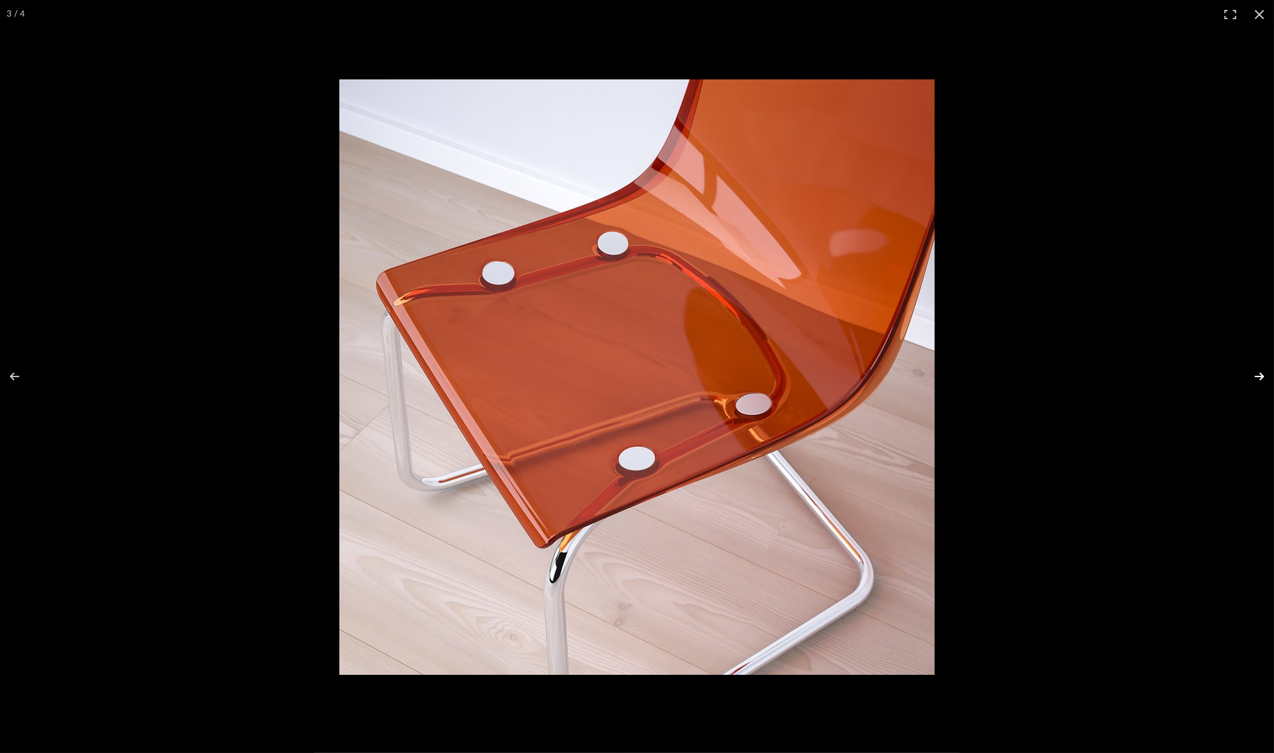
click at [1261, 379] on button at bounding box center [1251, 376] width 46 height 66
click at [1258, 13] on button at bounding box center [1259, 14] width 29 height 29
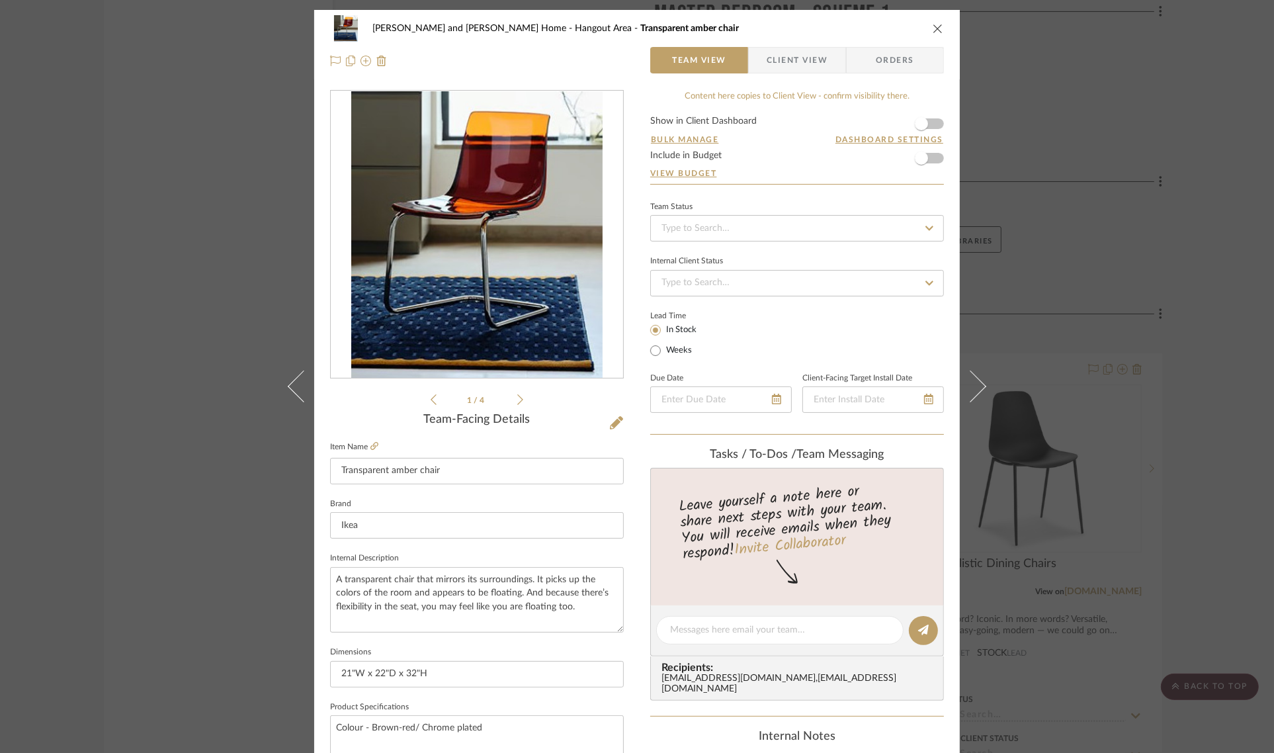
click at [1218, 198] on div "Sharika and Ashish Home Hangout Area Transparent amber chair Team View Client V…" at bounding box center [637, 376] width 1274 height 753
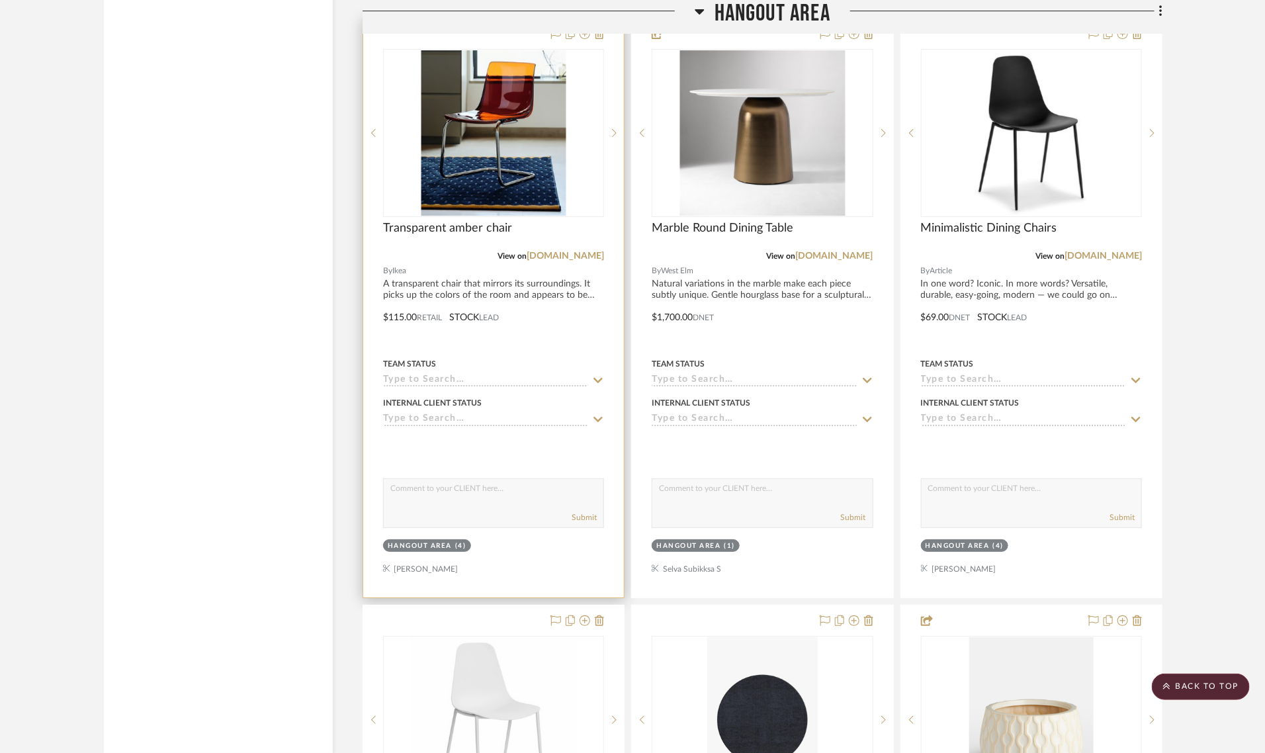
scroll to position [7608, 0]
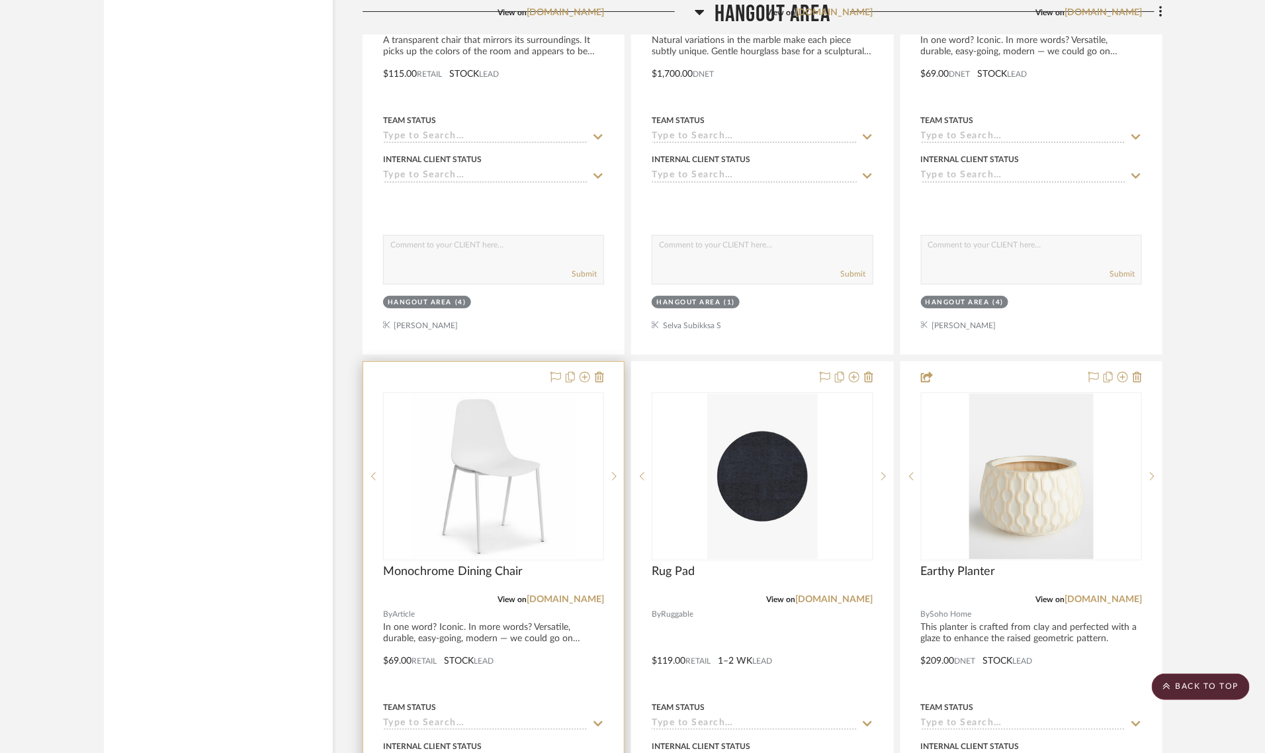
click at [482, 406] on img "0" at bounding box center [493, 476] width 165 height 165
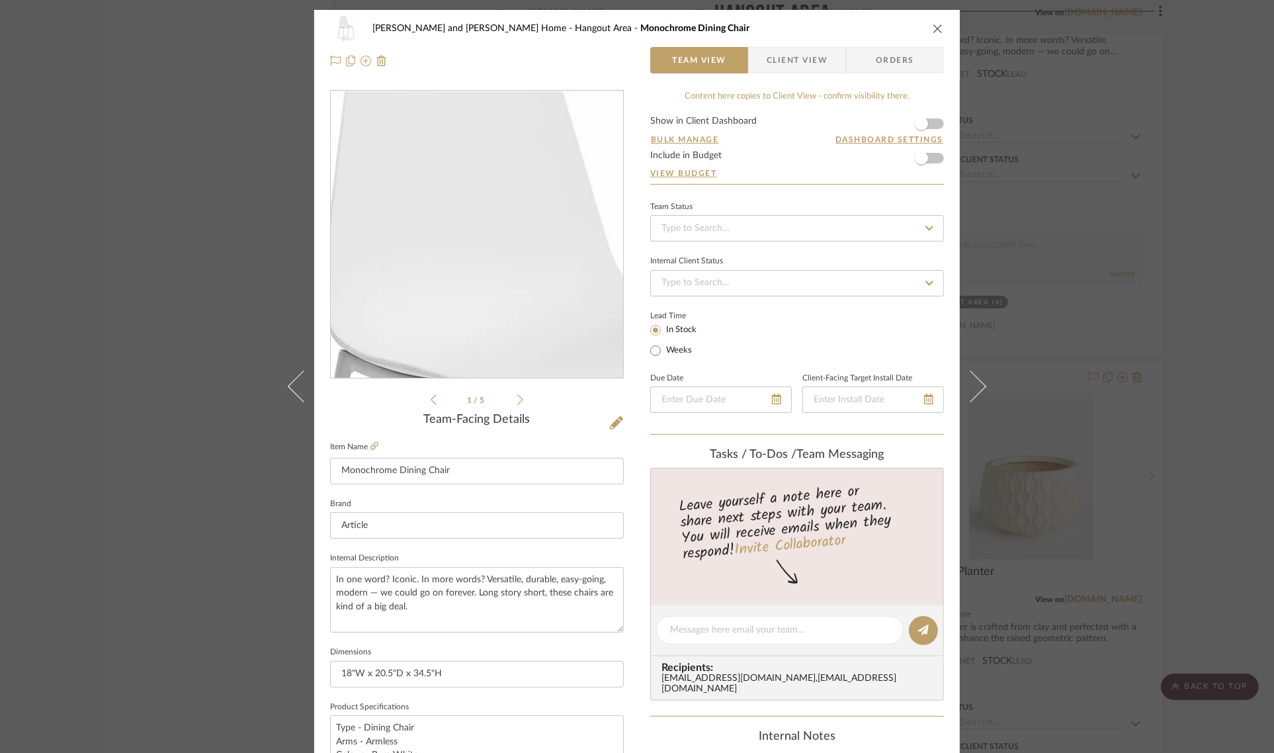
click at [451, 177] on img "0" at bounding box center [476, 234] width 287 height 287
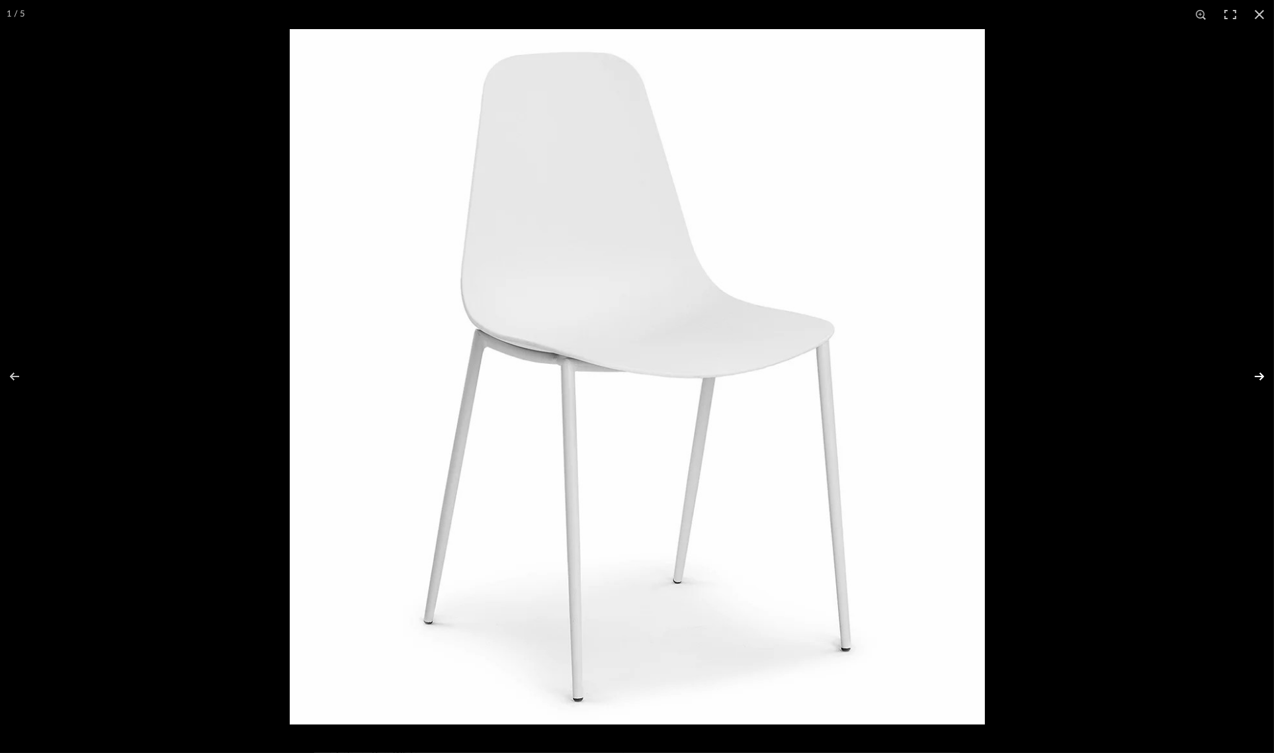
click at [1251, 374] on button at bounding box center [1251, 376] width 46 height 66
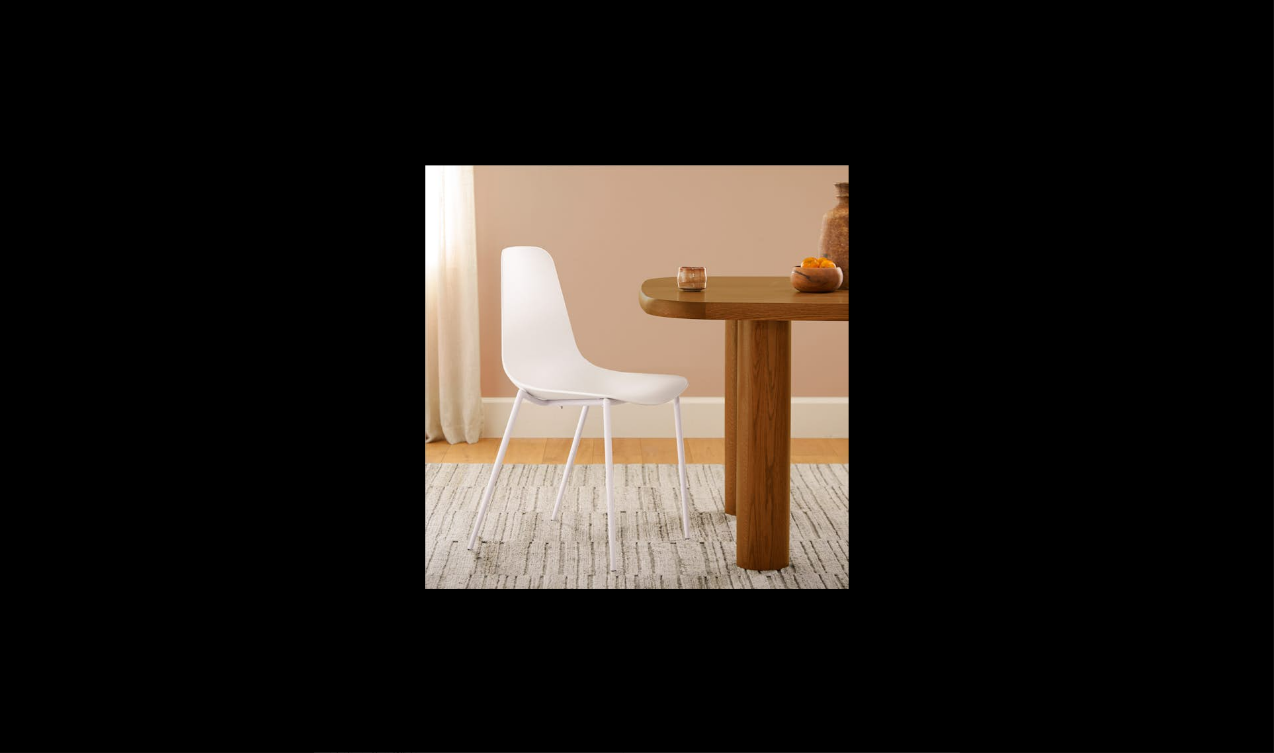
click at [1251, 374] on button at bounding box center [1251, 376] width 46 height 66
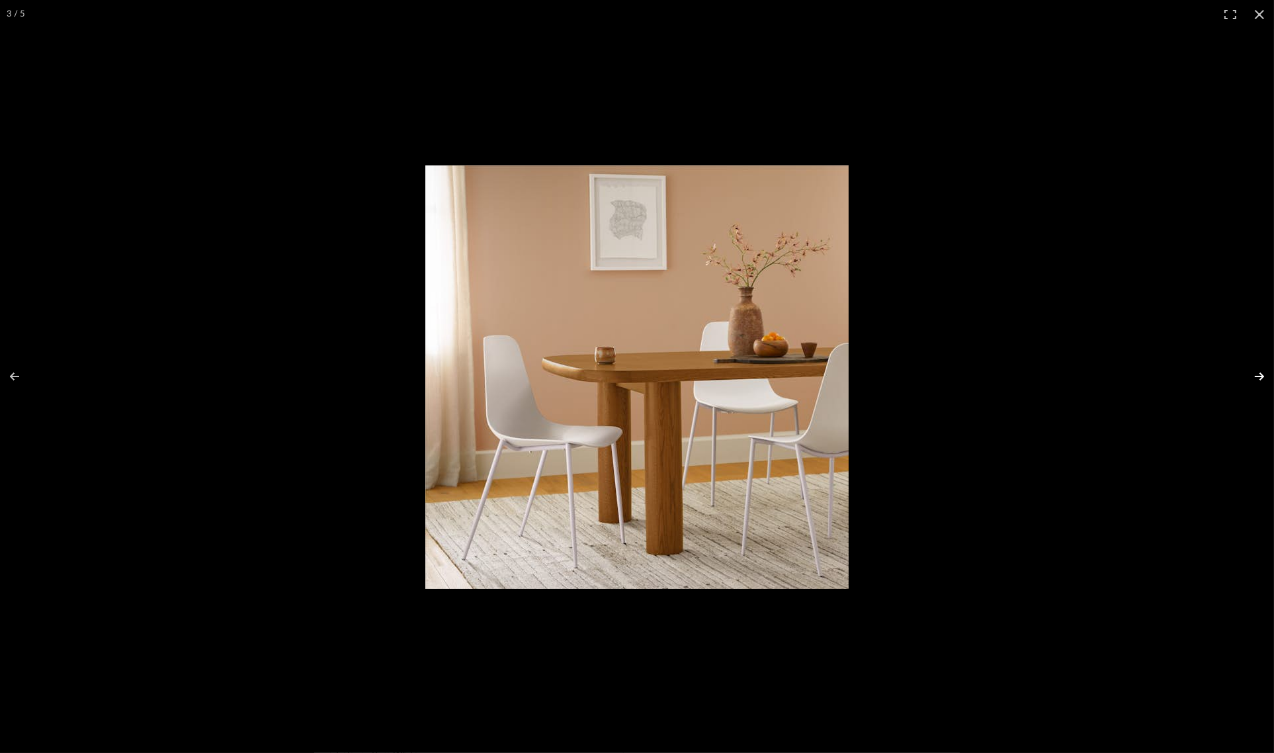
click at [1258, 372] on button at bounding box center [1251, 376] width 46 height 66
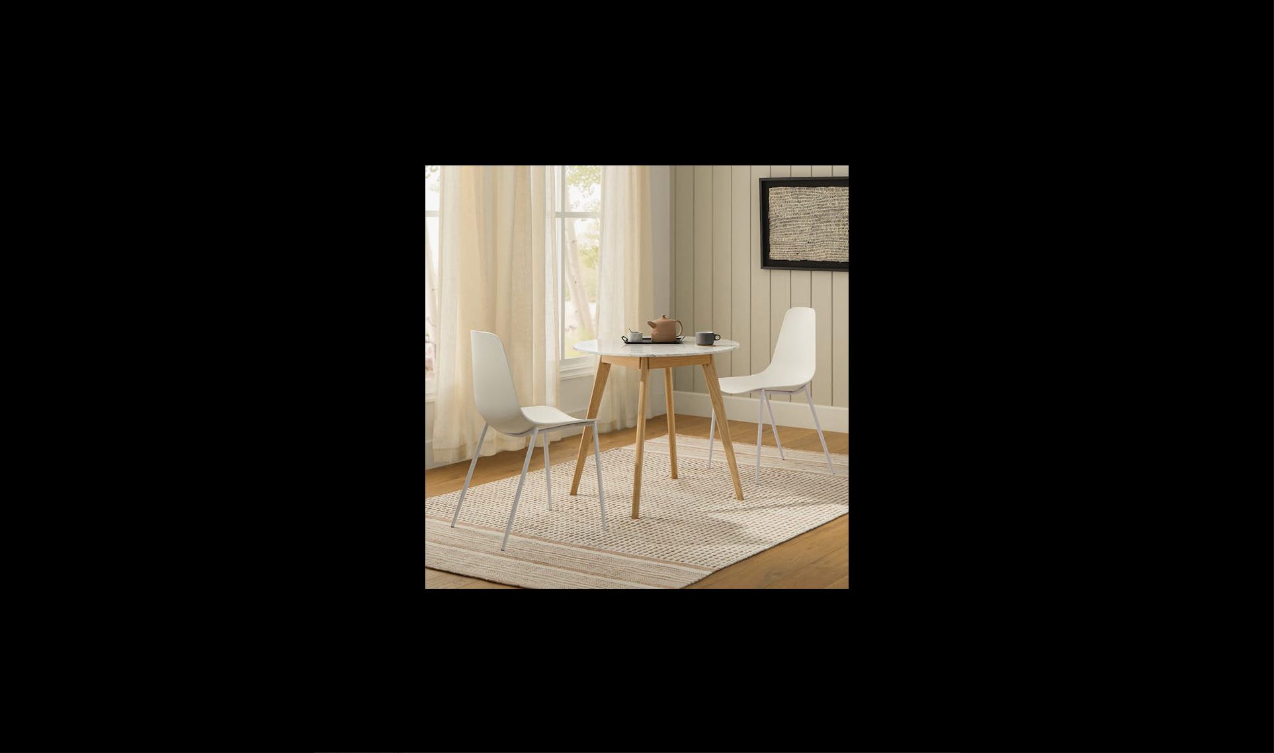
click at [1258, 372] on button at bounding box center [1251, 376] width 46 height 66
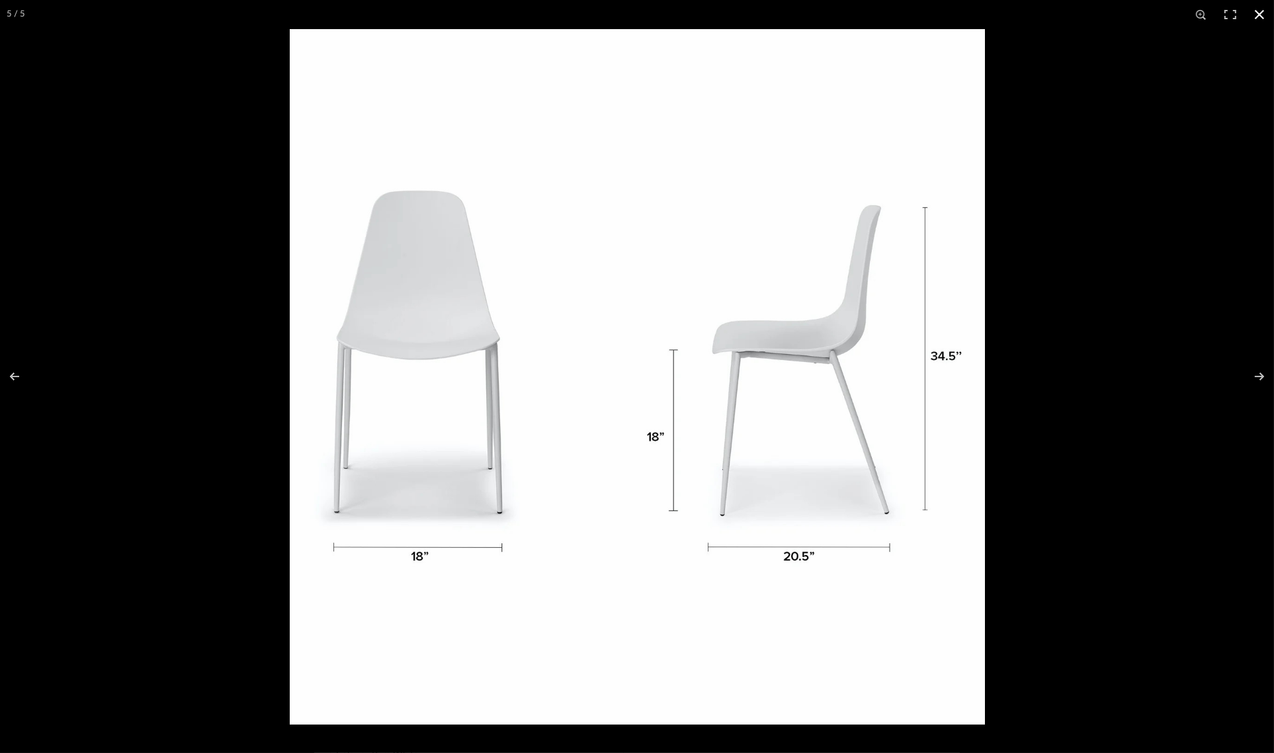
click at [1256, 13] on button at bounding box center [1259, 14] width 29 height 29
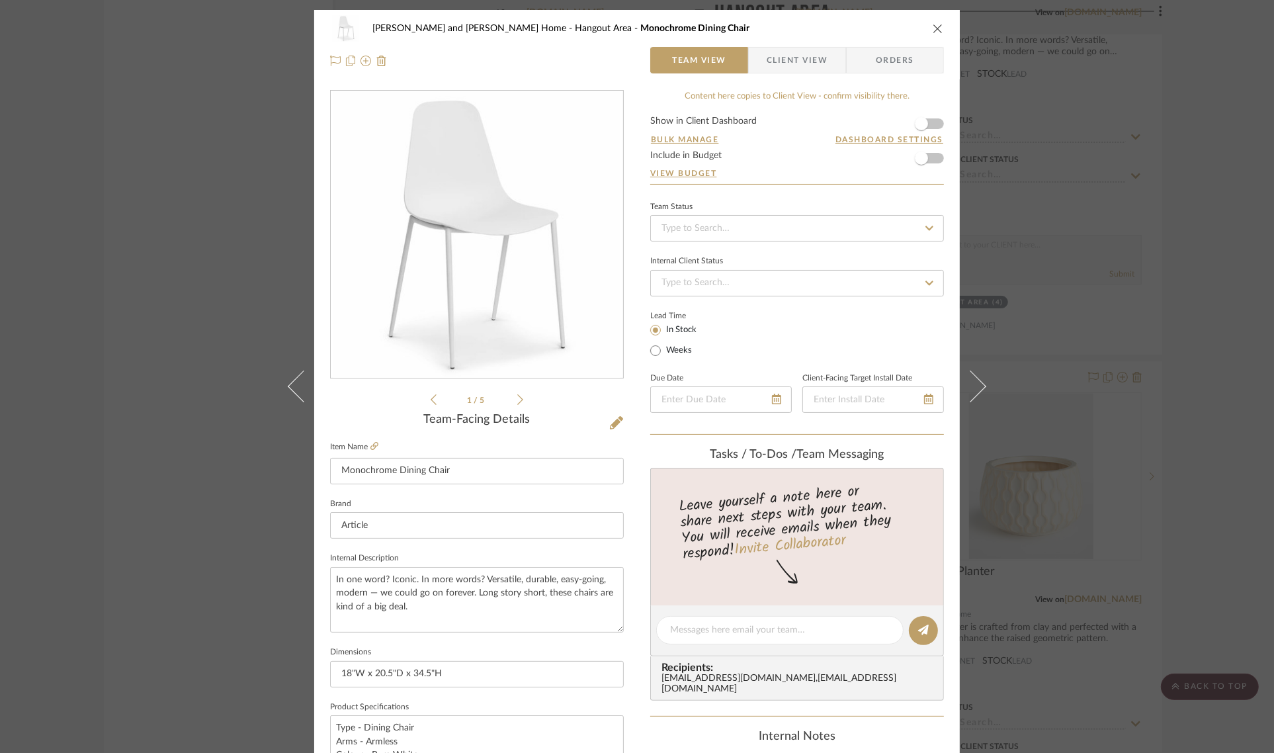
click at [934, 27] on icon "close" at bounding box center [938, 28] width 11 height 11
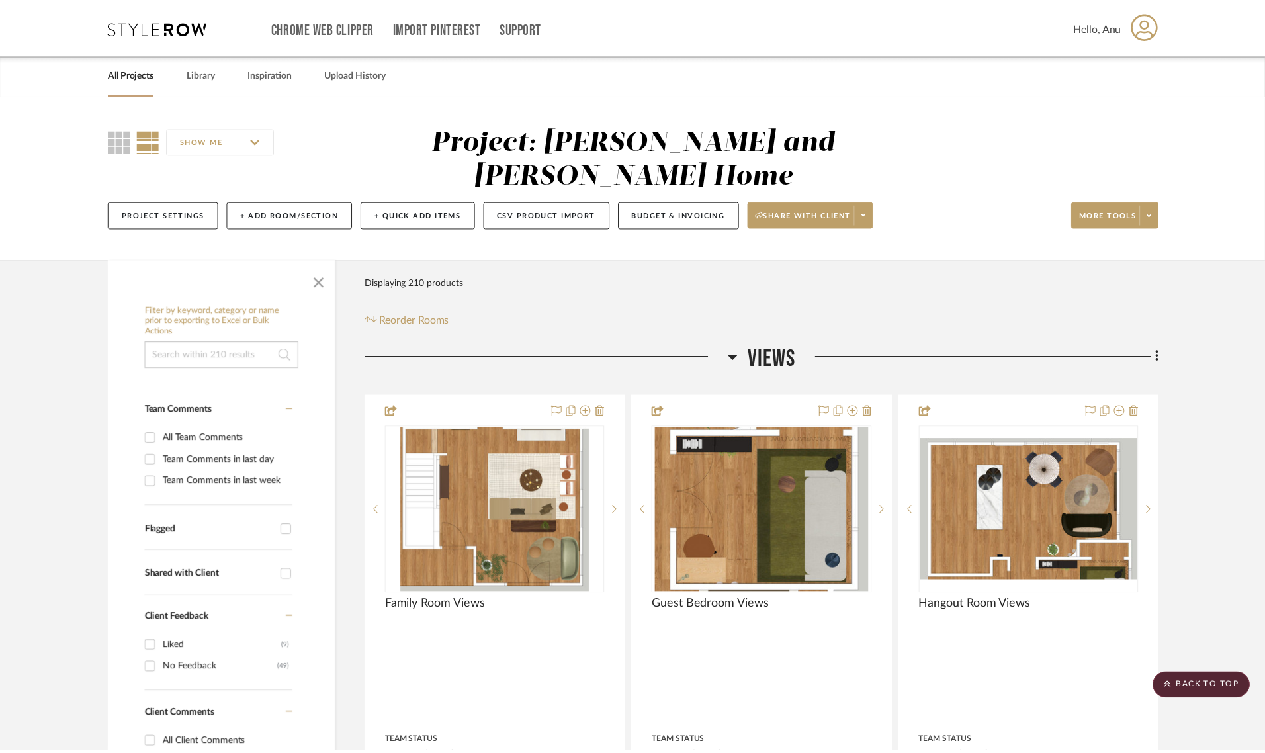
scroll to position [7608, 0]
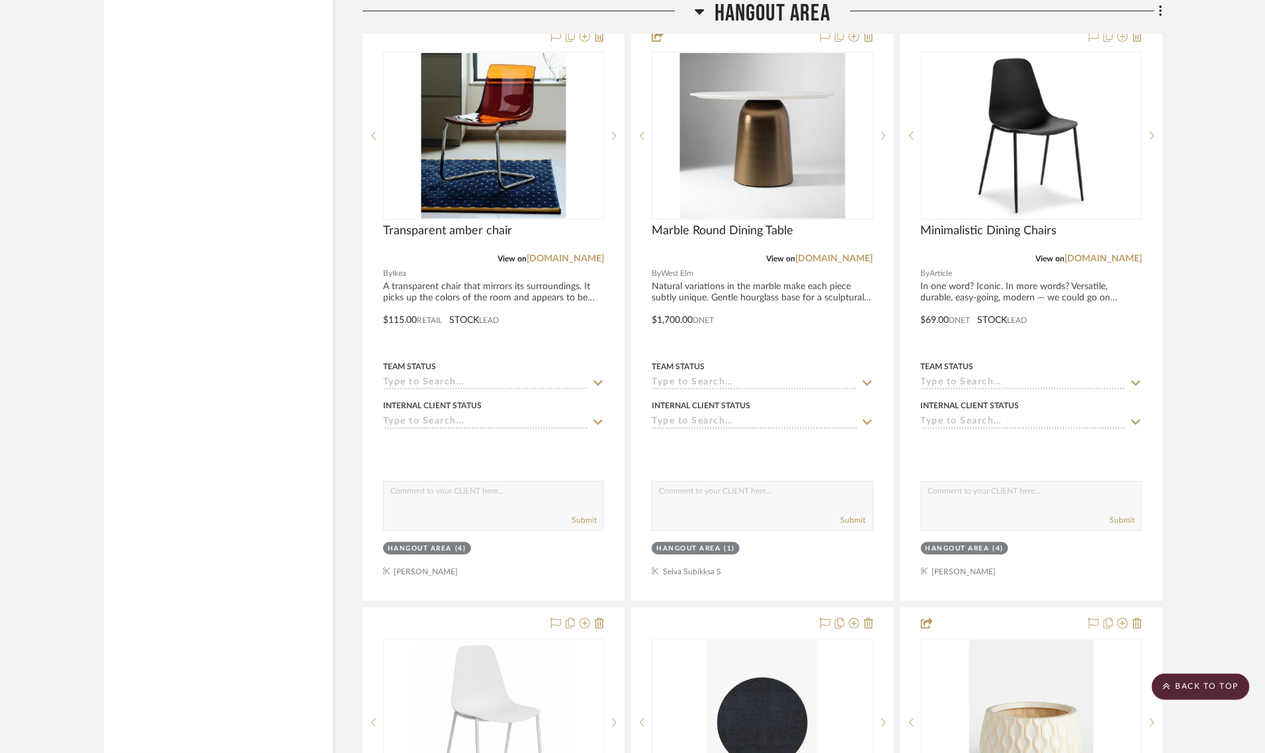
scroll to position [7360, 0]
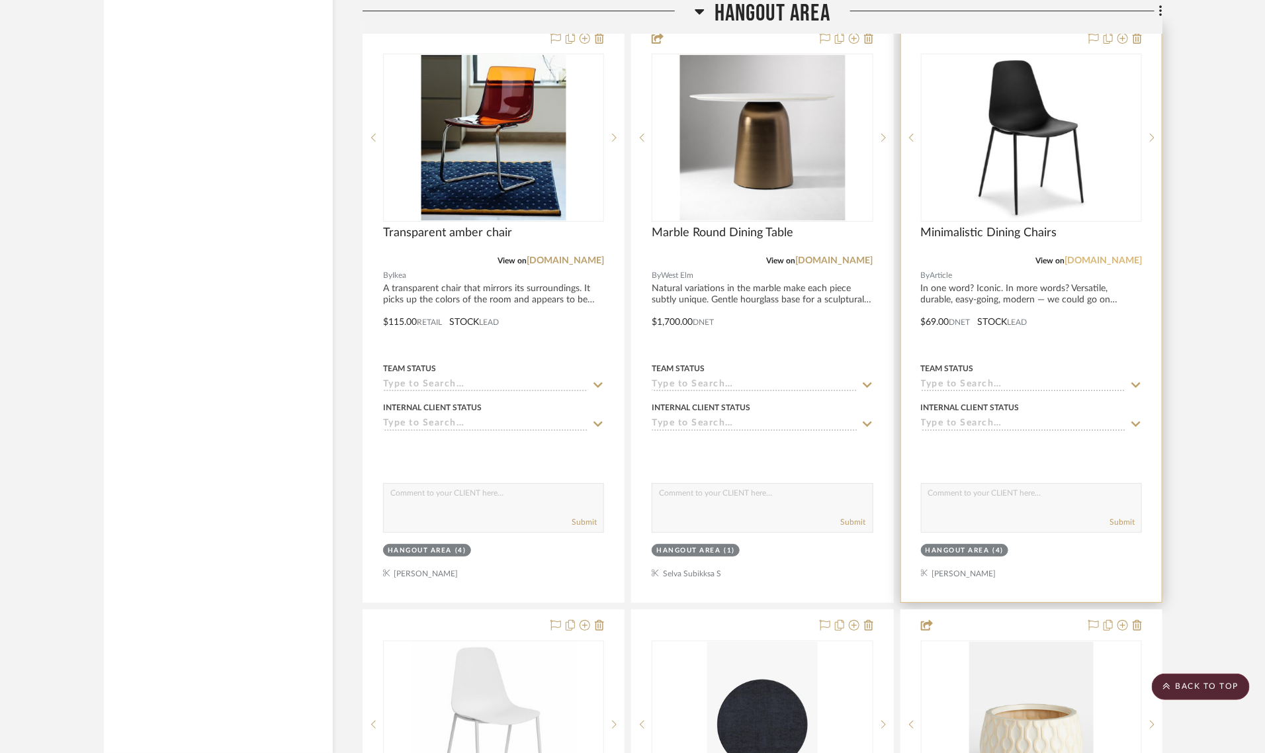
click at [1099, 256] on link "[DOMAIN_NAME]" at bounding box center [1102, 260] width 77 height 9
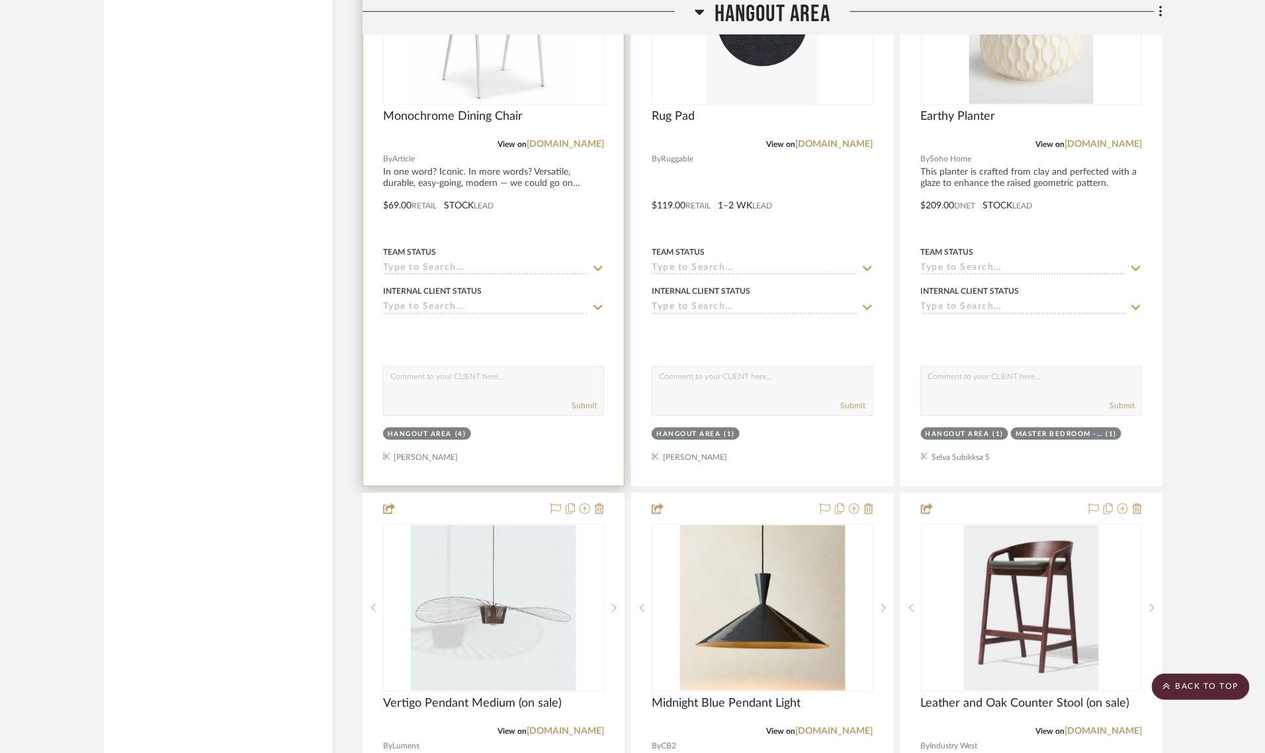
scroll to position [8269, 0]
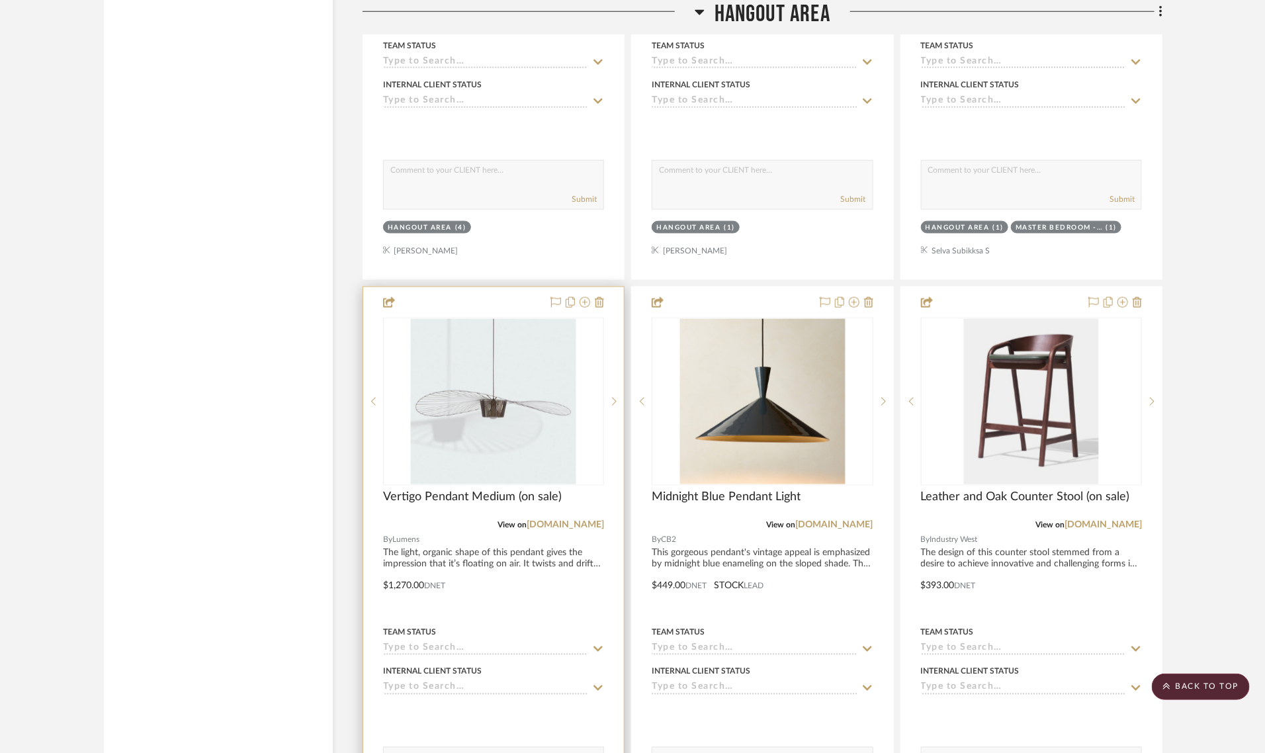
click at [404, 550] on div at bounding box center [493, 576] width 261 height 579
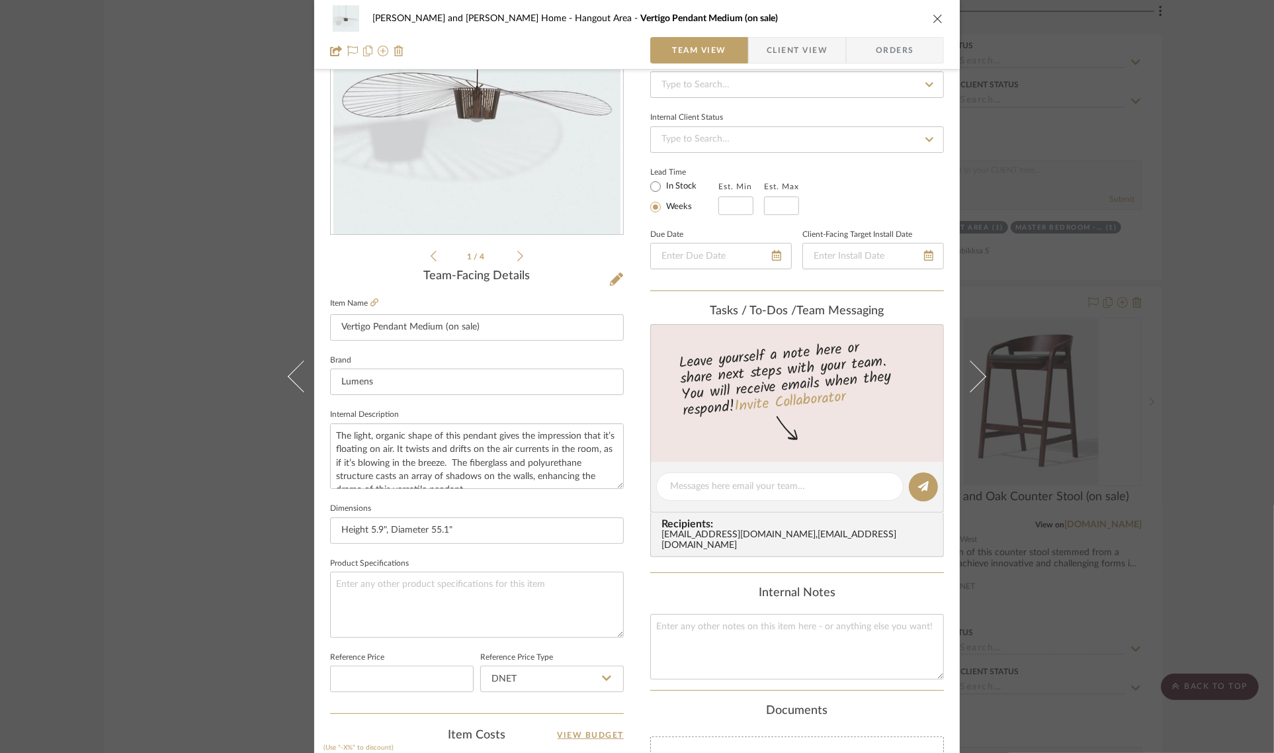
scroll to position [478, 0]
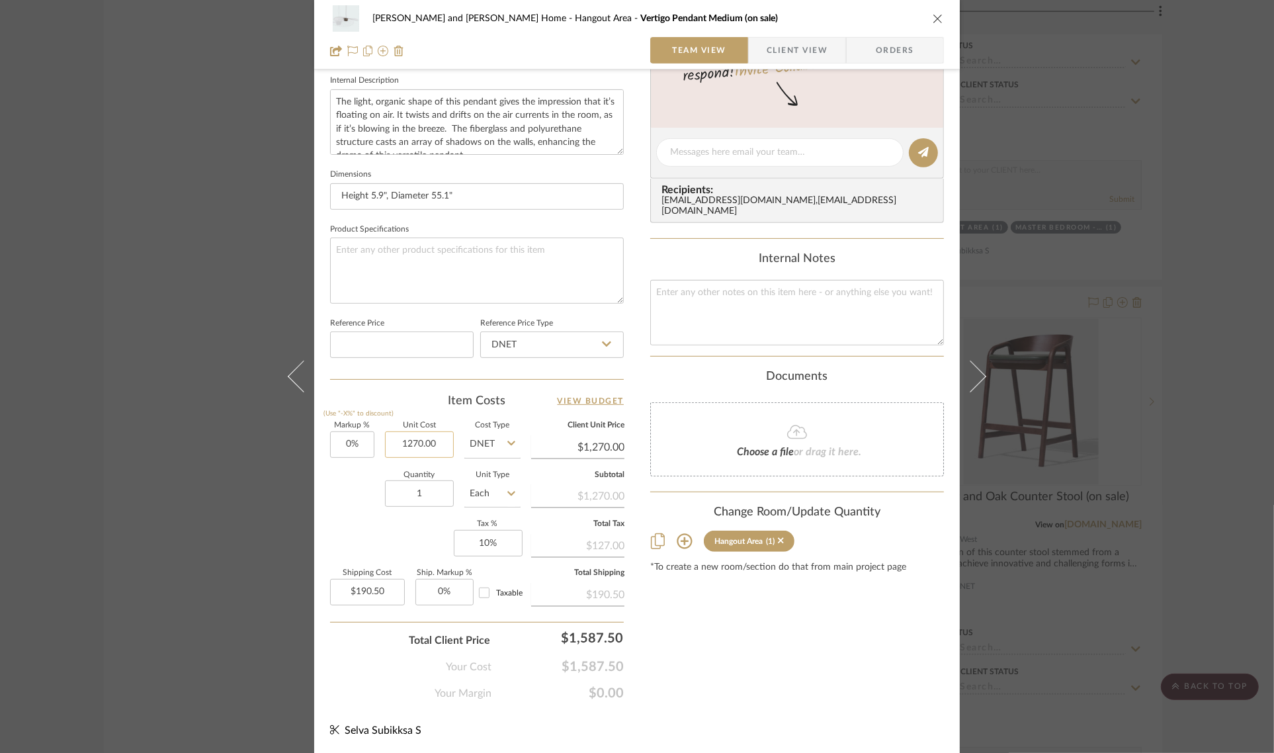
click at [444, 447] on input "1270.00" at bounding box center [419, 444] width 69 height 26
type input "$1,540.00"
click at [781, 617] on div "Content here copies to Client View - confirm visibility there. Show in Client D…" at bounding box center [797, 156] width 294 height 1089
type input "$1,540.00"
type input "$231.00"
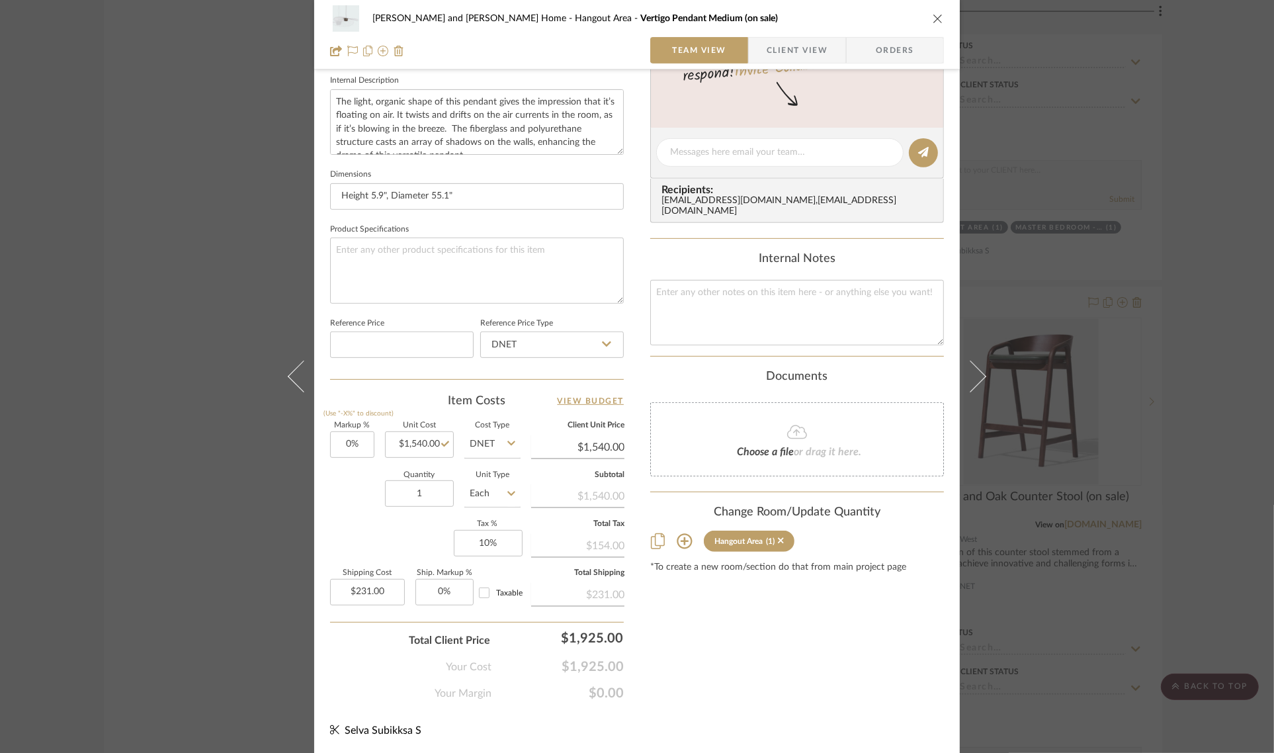
click at [1172, 454] on div "Sharika and Ashish Home Hangout Area Vertigo Pendant Medium (on sale) Team View…" at bounding box center [637, 376] width 1274 height 753
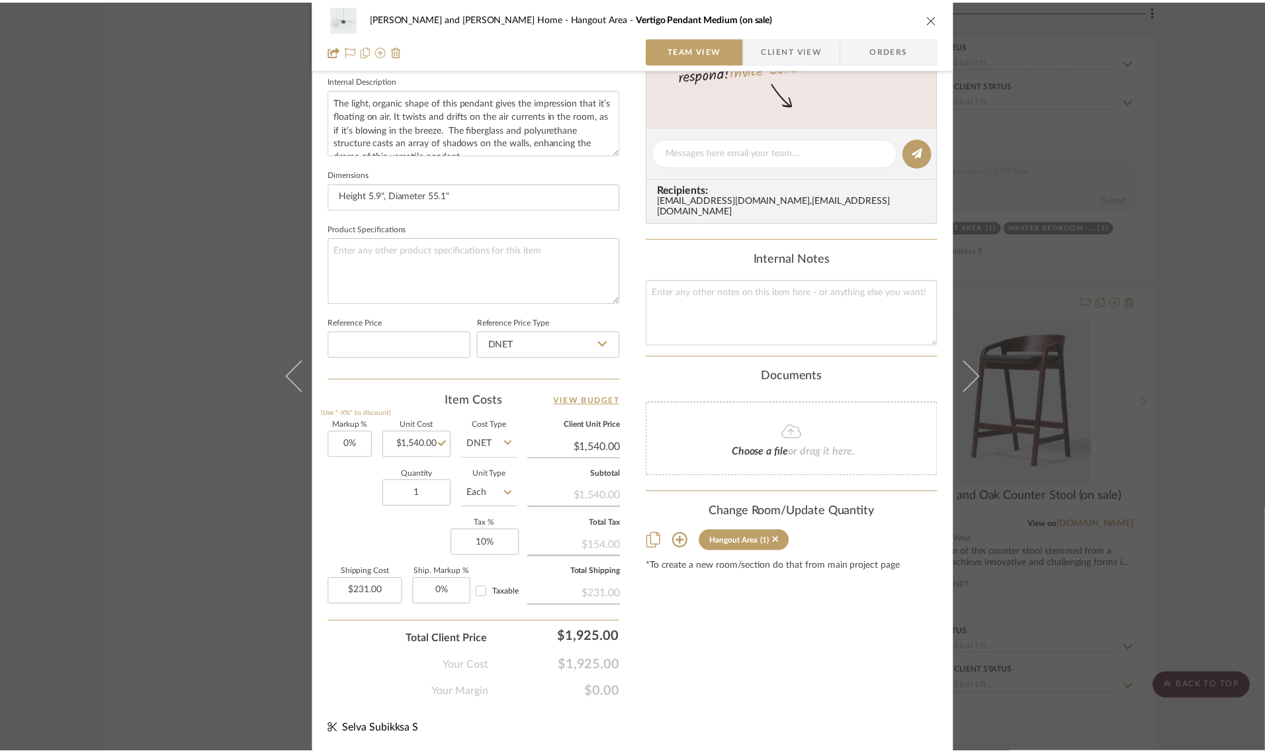
scroll to position [8269, 0]
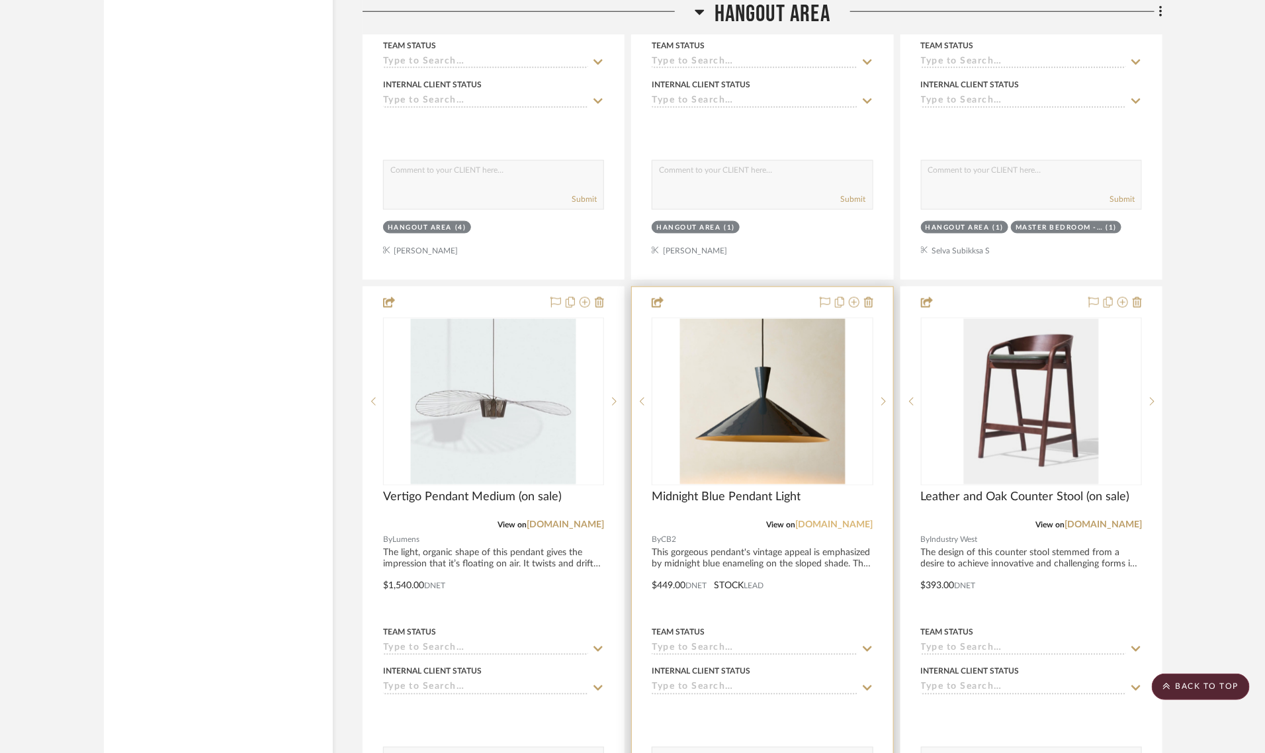
click at [855, 520] on link "[DOMAIN_NAME]" at bounding box center [834, 524] width 77 height 9
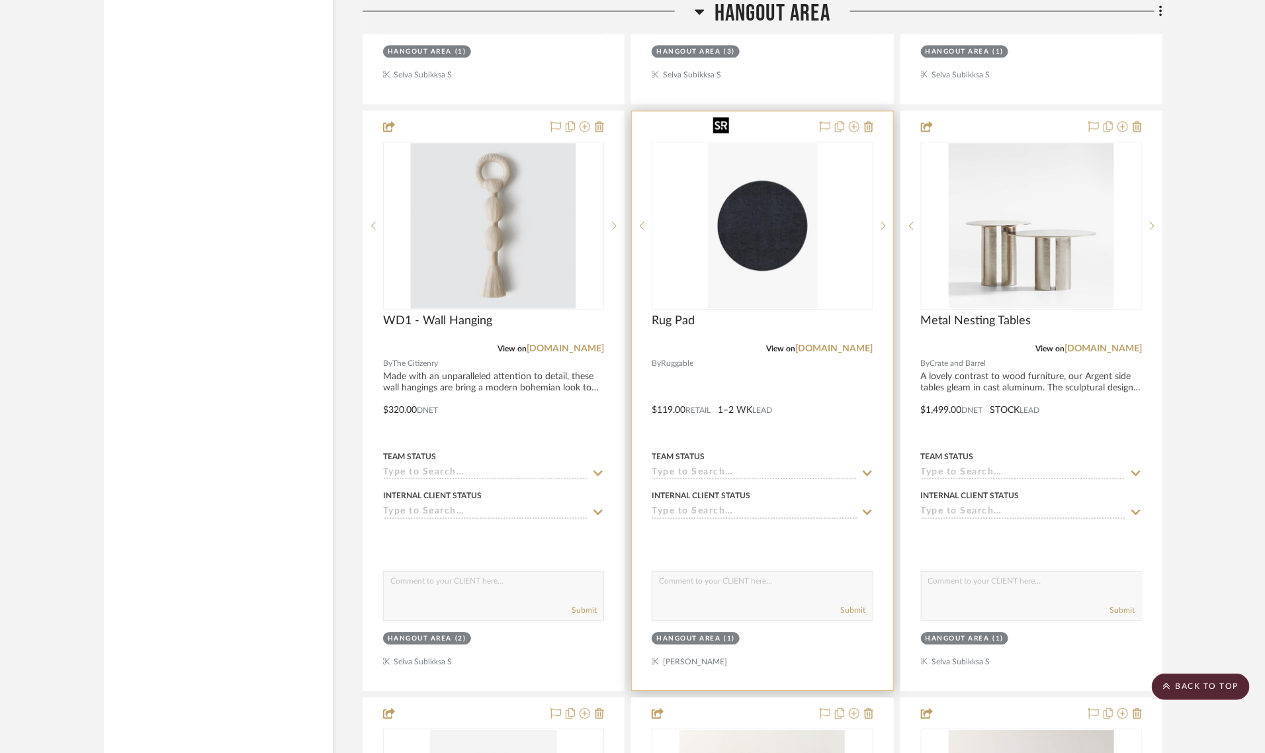
scroll to position [9344, 0]
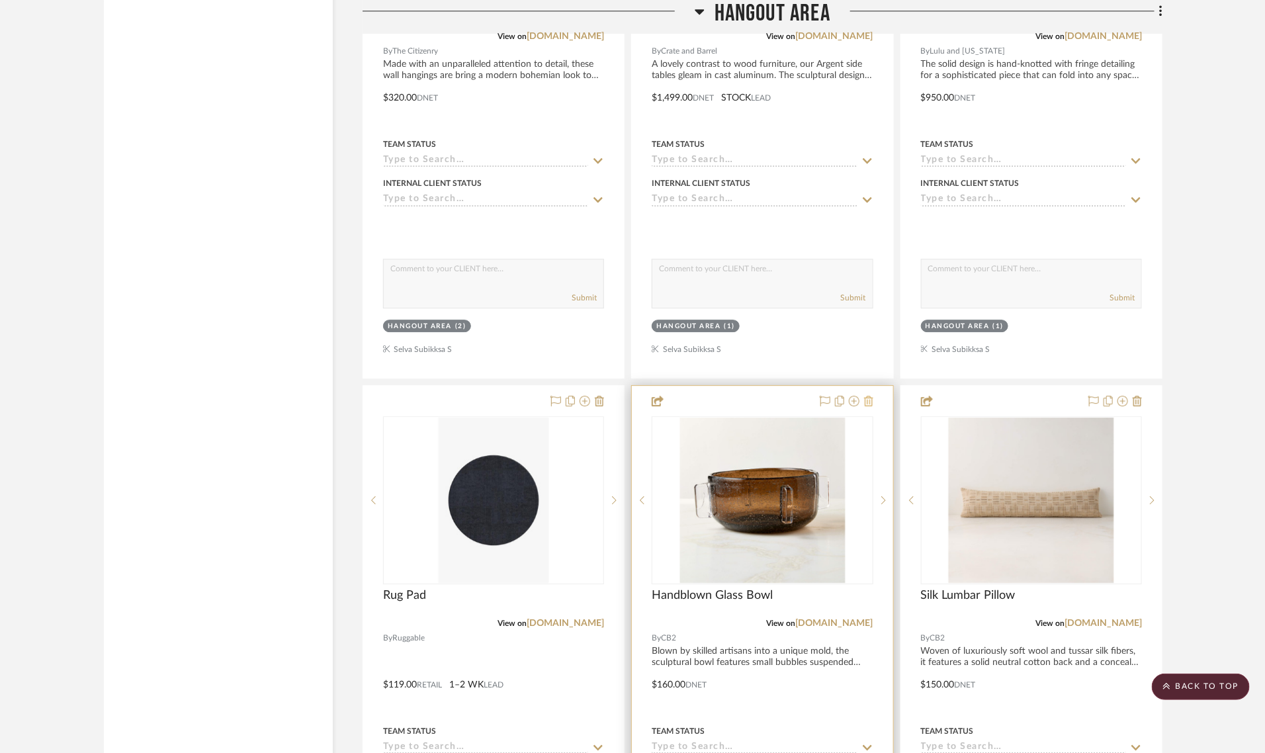
click at [871, 396] on icon at bounding box center [868, 401] width 9 height 11
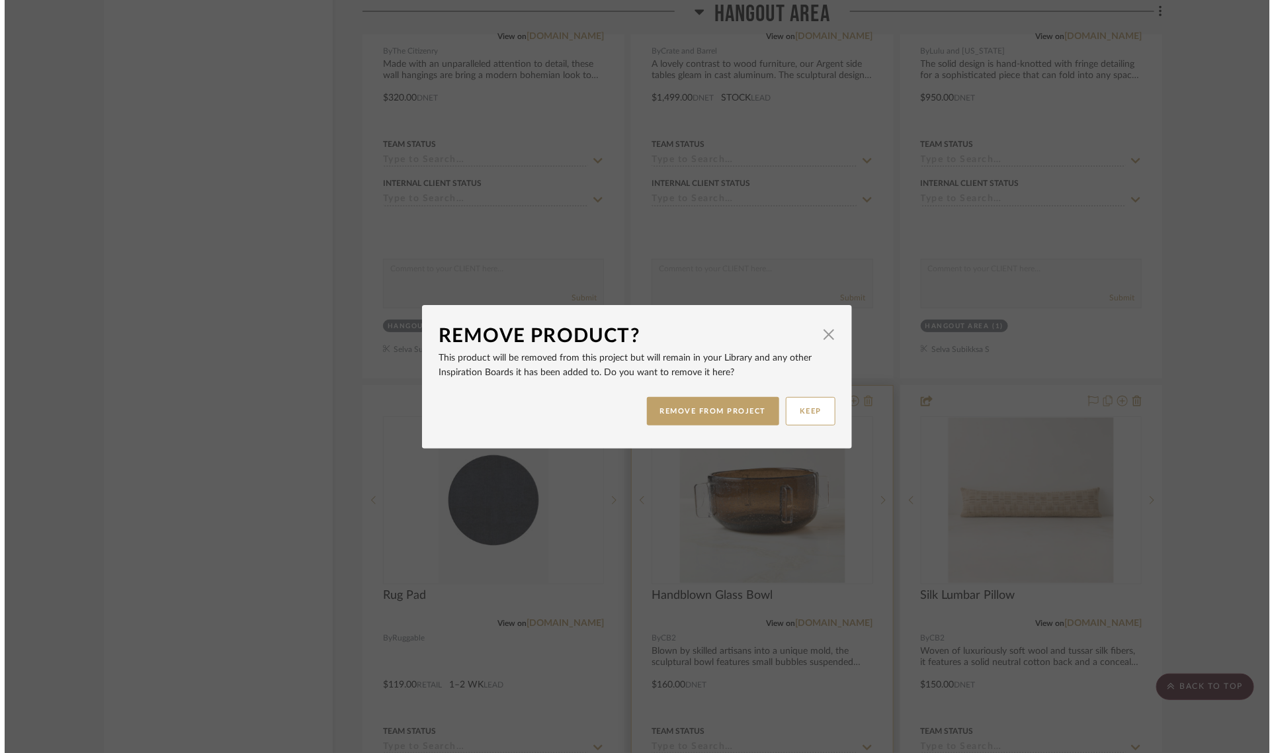
scroll to position [0, 0]
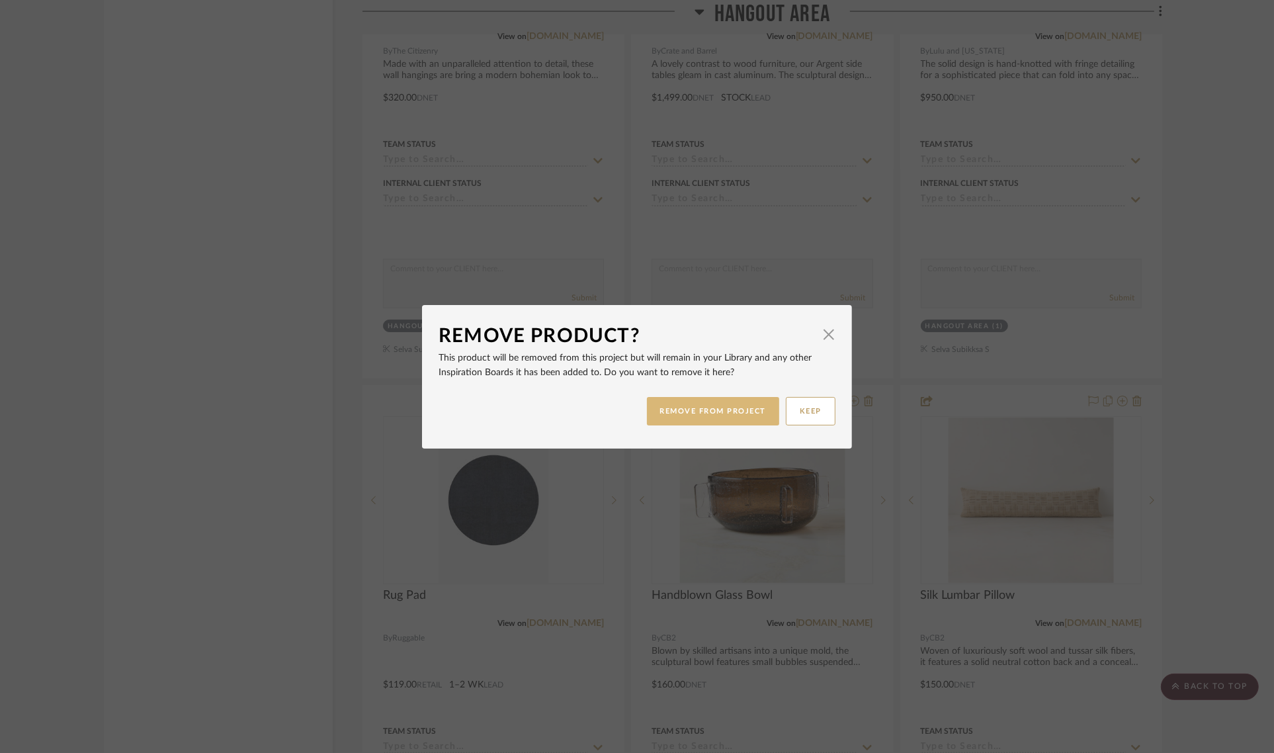
click at [705, 417] on button "REMOVE FROM PROJECT" at bounding box center [713, 411] width 133 height 28
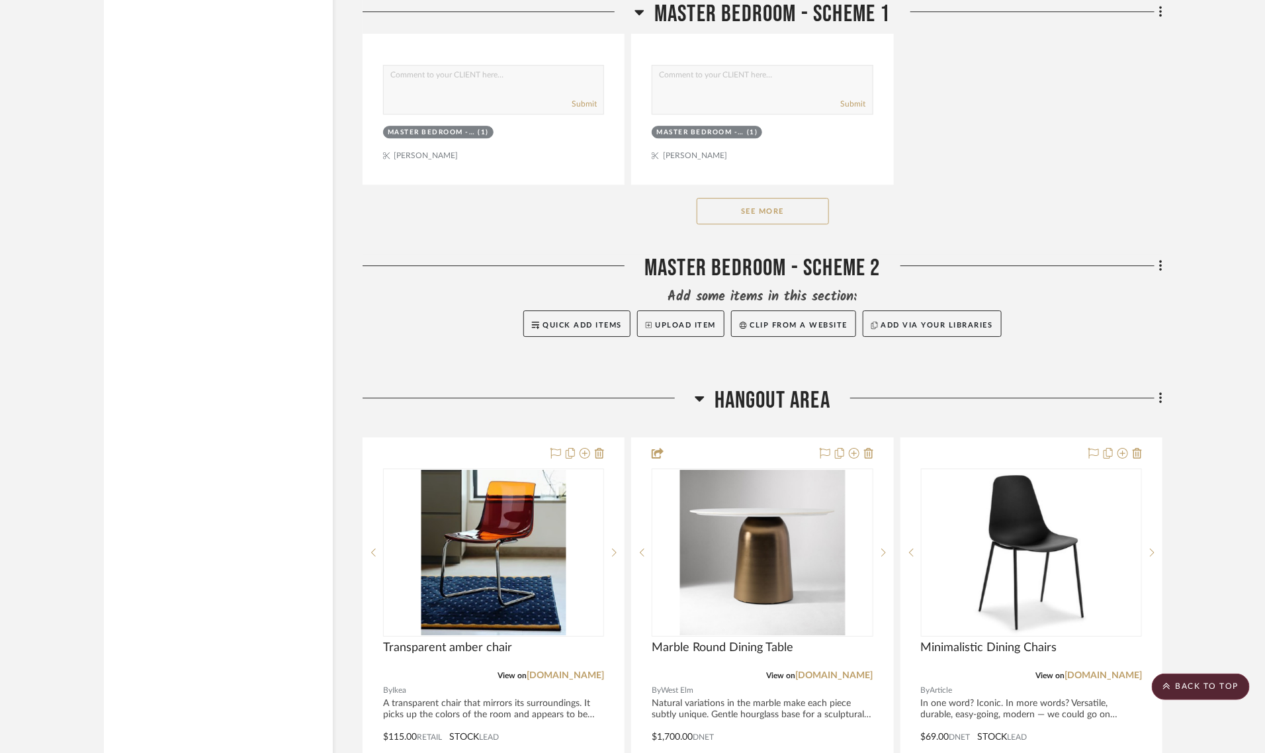
scroll to position [6946, 0]
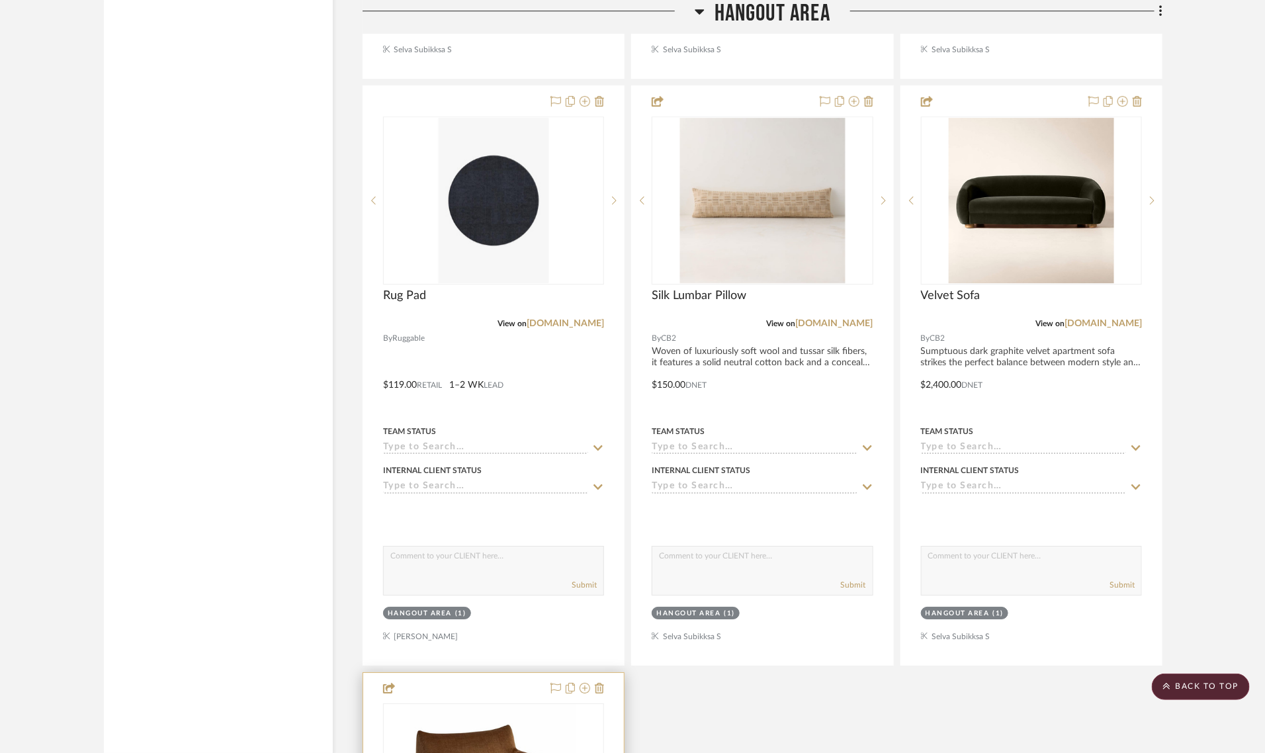
scroll to position [9509, 0]
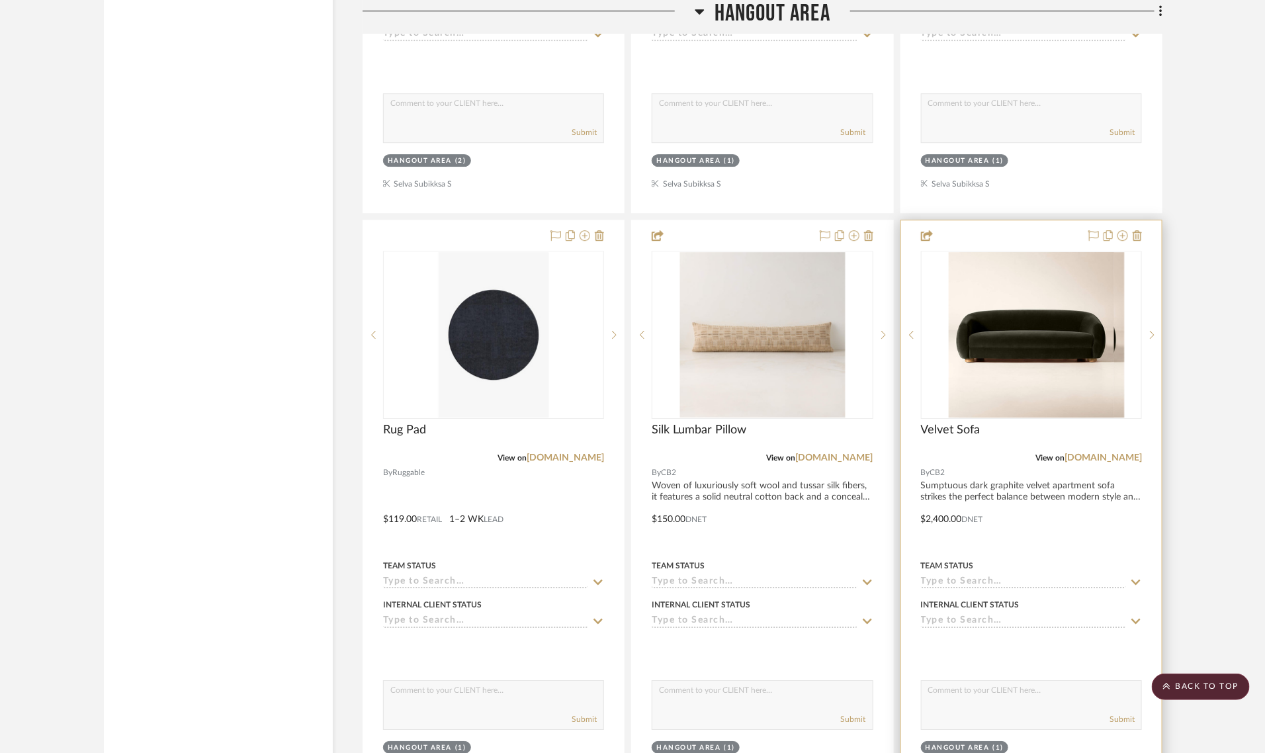
click at [1021, 296] on div at bounding box center [1031, 335] width 221 height 168
click at [1121, 453] on link "[DOMAIN_NAME]" at bounding box center [1102, 457] width 77 height 9
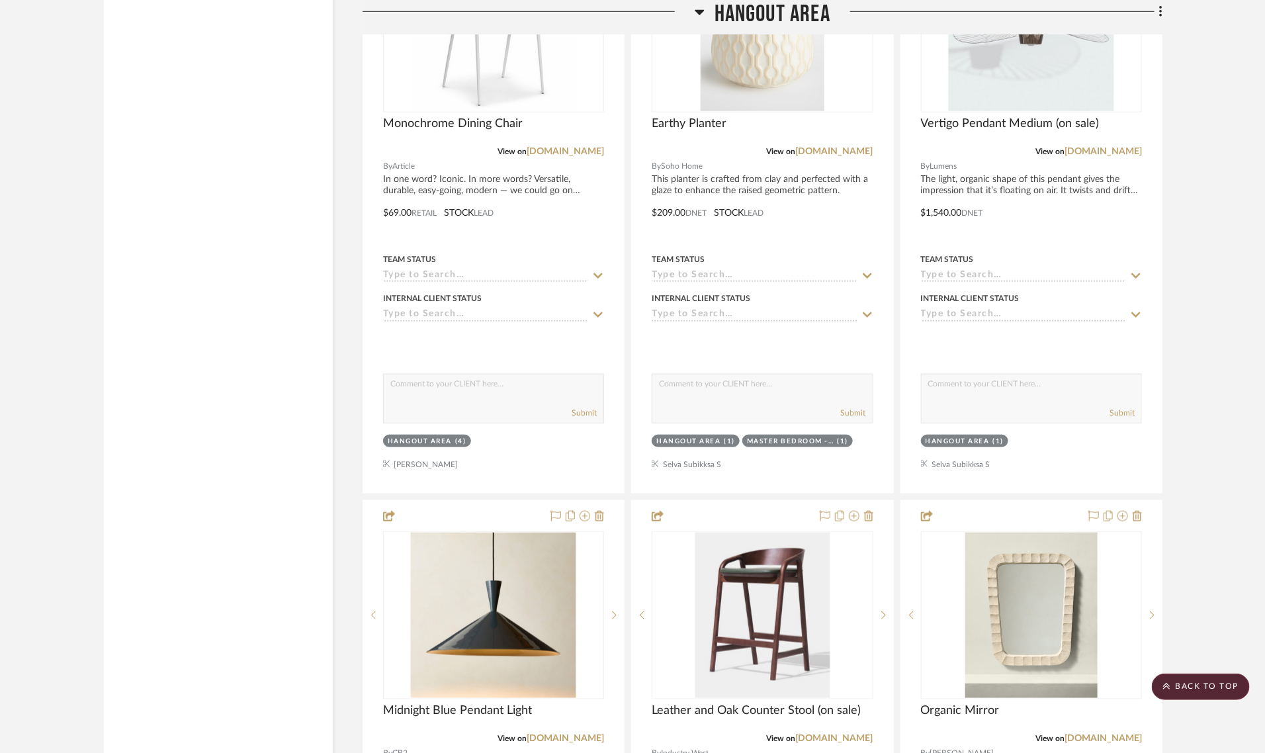
scroll to position [7773, 0]
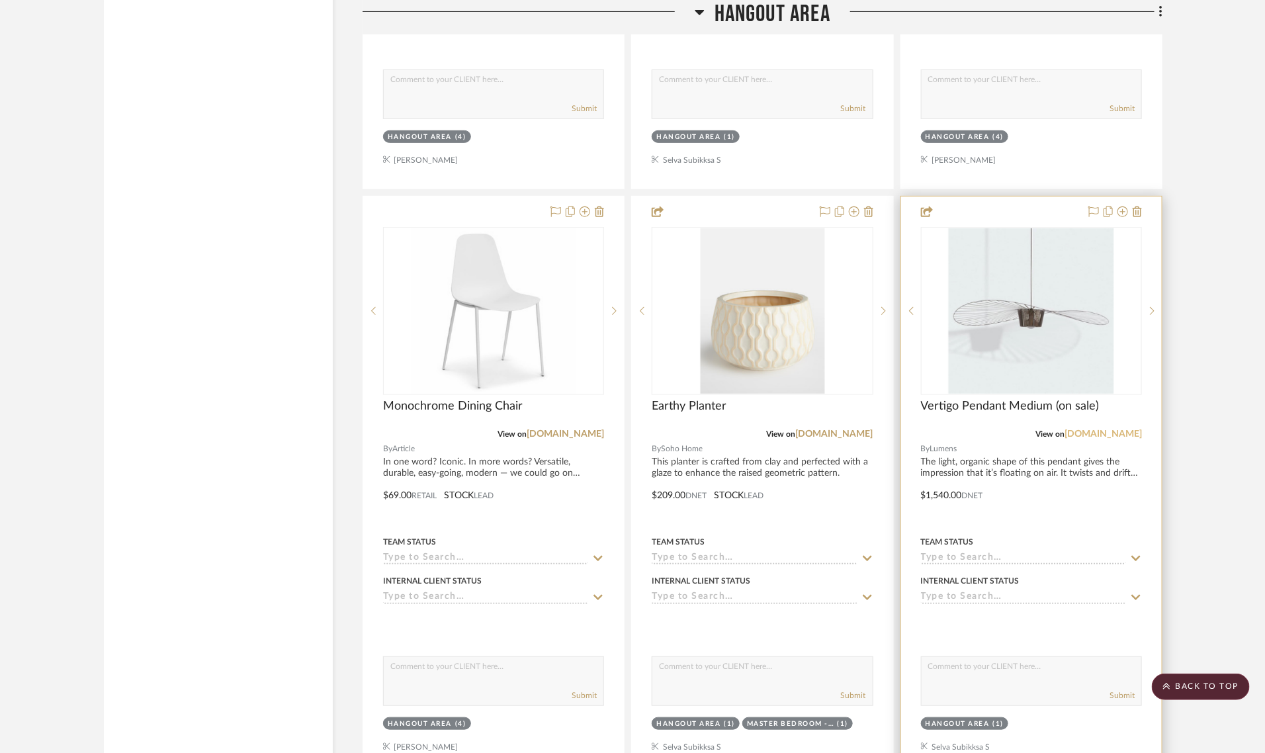
click at [1105, 429] on link "[DOMAIN_NAME]" at bounding box center [1102, 433] width 77 height 9
click at [999, 399] on span "Vertigo Pendant Medium (on sale)" at bounding box center [1010, 406] width 179 height 15
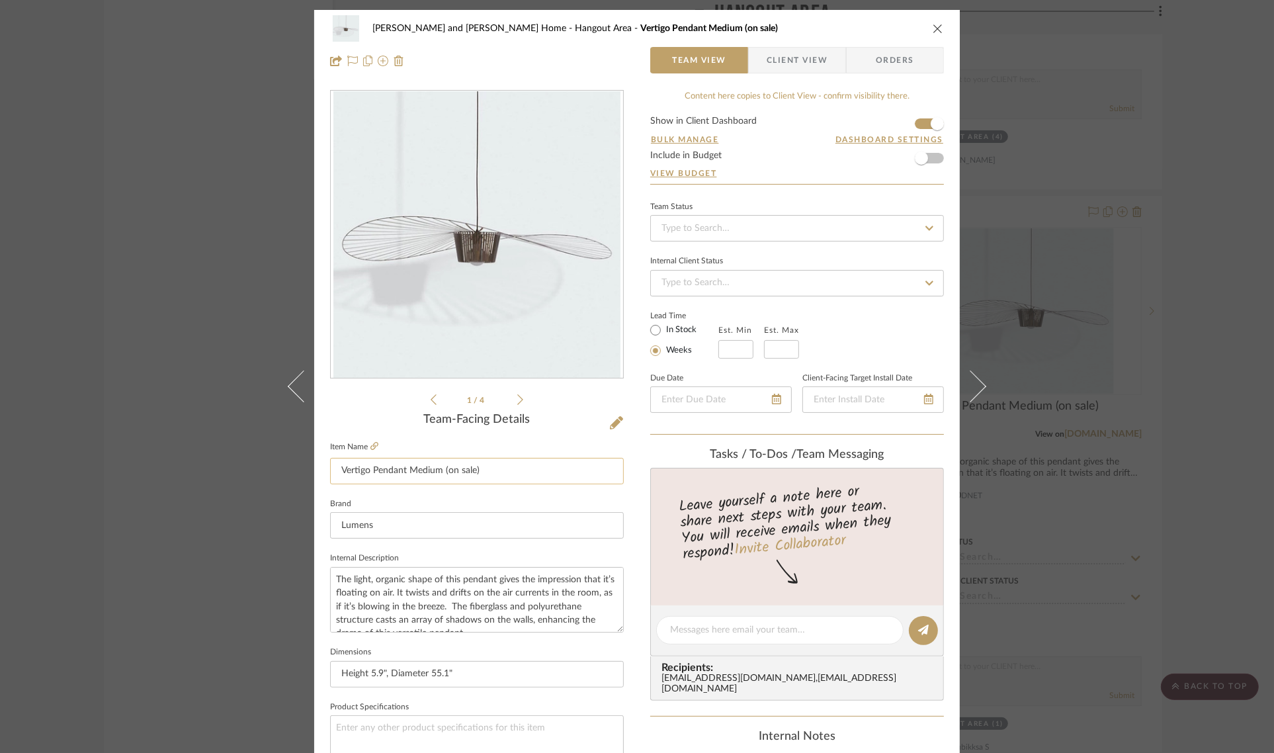
click at [487, 470] on input "Vertigo Pendant Medium (on sale)" at bounding box center [477, 471] width 294 height 26
type input "Vertigo Pendant Medium"
click at [357, 405] on div "1 / 4" at bounding box center [477, 249] width 294 height 318
click at [1213, 421] on div "Sharika and Ashish Home Hangout Area Vertigo Pendant Medium Team View Client Vi…" at bounding box center [637, 376] width 1274 height 753
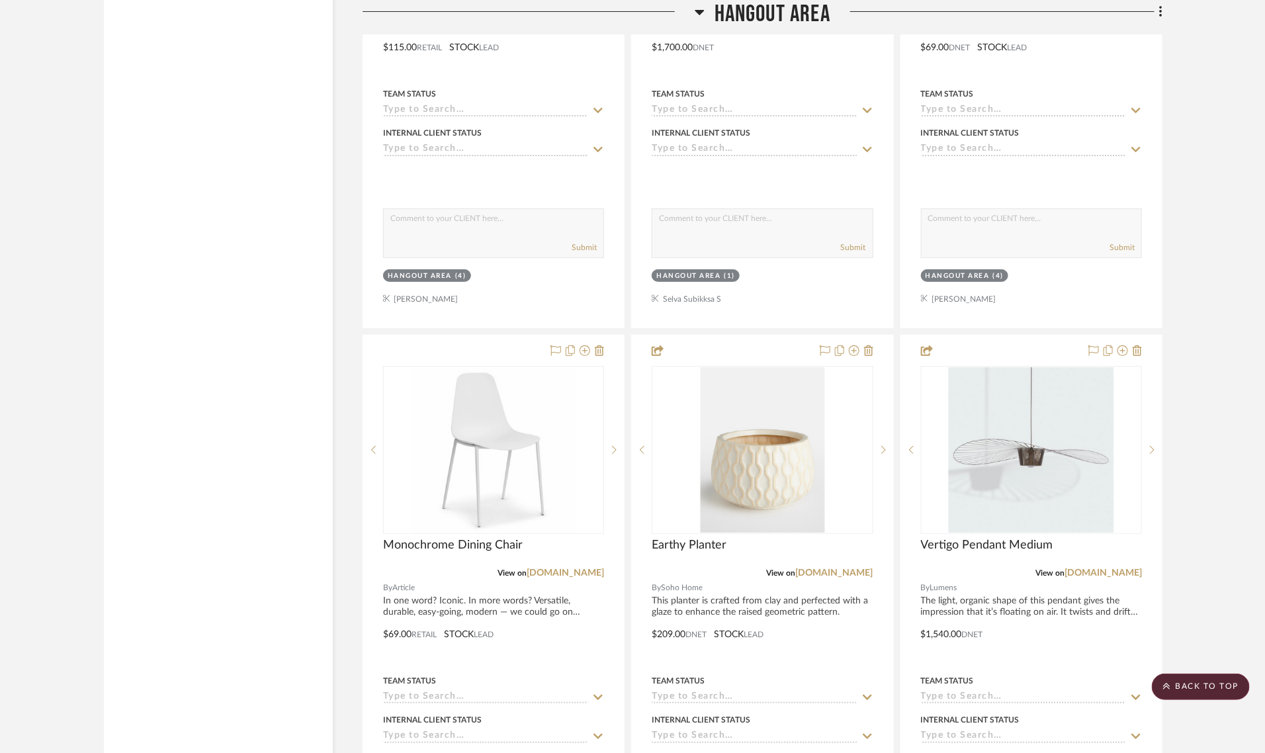
scroll to position [7856, 0]
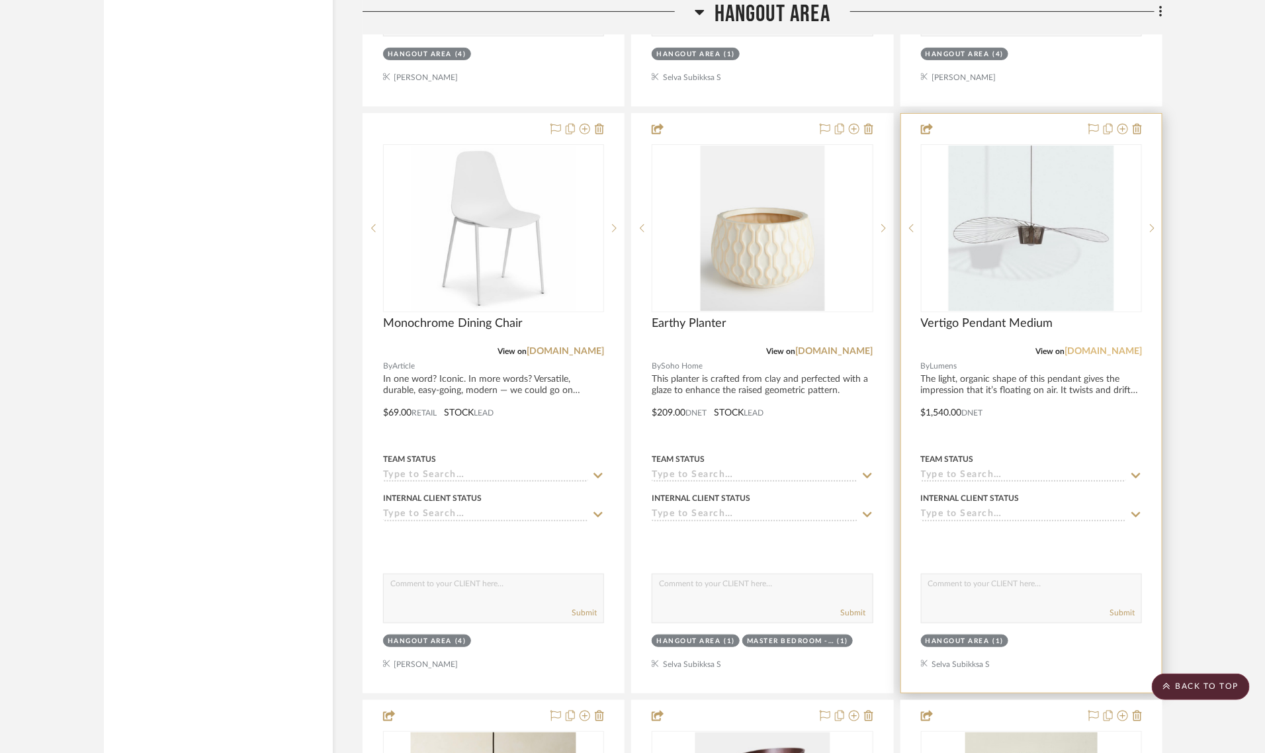
click at [1111, 347] on link "[DOMAIN_NAME]" at bounding box center [1102, 351] width 77 height 9
